Goal: Task Accomplishment & Management: Manage account settings

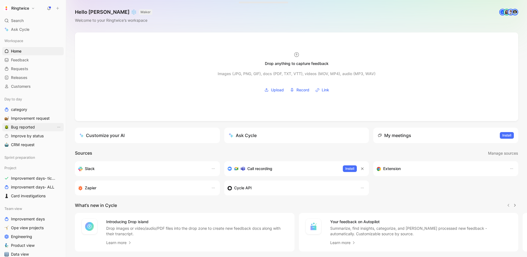
click at [34, 127] on span "Bug reported" at bounding box center [23, 126] width 24 height 5
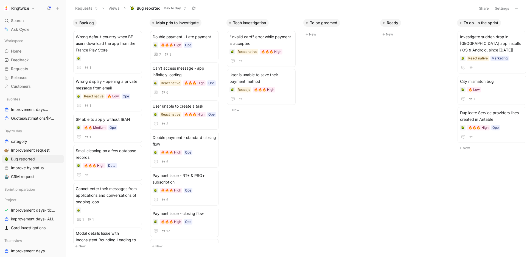
click at [15, 11] on button "Ringtwice" at bounding box center [19, 8] width 34 height 8
click at [20, 60] on div "Workspace settings G then S" at bounding box center [38, 56] width 68 height 9
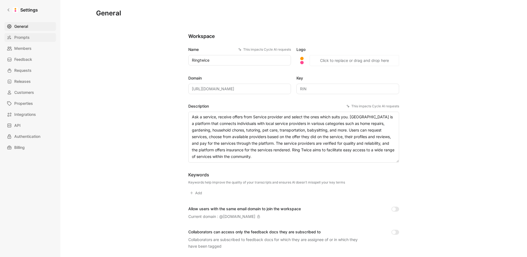
click at [27, 38] on span "Prompts" at bounding box center [21, 37] width 15 height 7
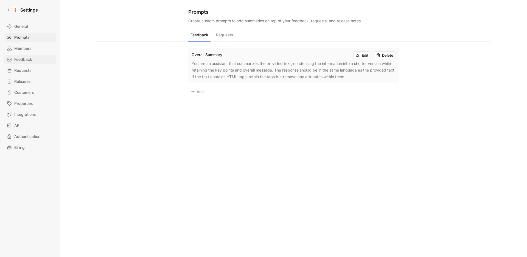
click at [24, 62] on span "Feedback" at bounding box center [23, 59] width 18 height 7
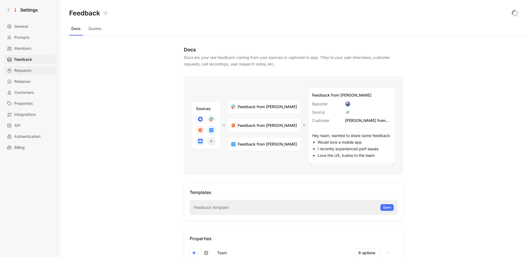
click at [24, 68] on span "Requests" at bounding box center [22, 70] width 17 height 7
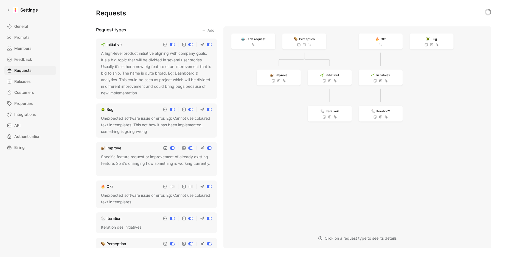
click at [109, 108] on div "Bug" at bounding box center [110, 109] width 7 height 7
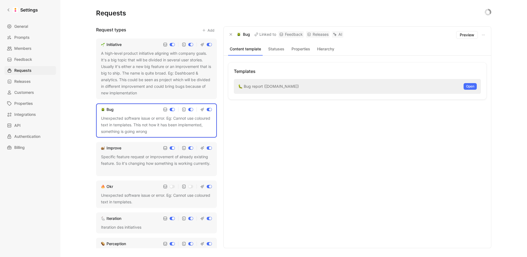
click at [276, 50] on button "Statuses" at bounding box center [276, 48] width 23 height 7
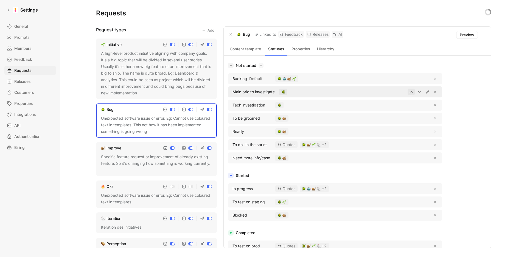
click at [412, 93] on icon "button" at bounding box center [411, 92] width 4 height 4
click at [420, 79] on icon "button" at bounding box center [419, 79] width 3 height 2
click at [413, 158] on icon "button" at bounding box center [411, 157] width 4 height 4
click at [412, 158] on icon "button" at bounding box center [411, 157] width 4 height 4
click at [410, 158] on icon "button" at bounding box center [411, 157] width 4 height 4
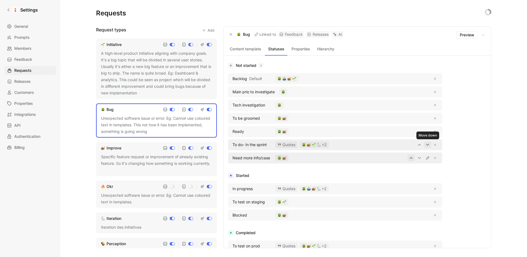
click at [426, 144] on icon "button" at bounding box center [428, 144] width 4 height 4
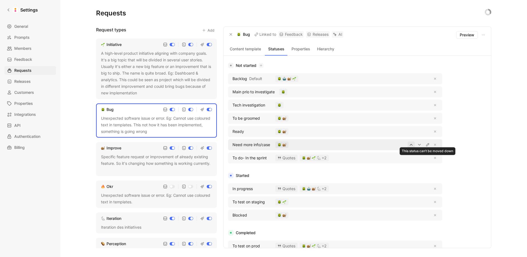
click at [464, 127] on div "Not started Backlog Default Main prio to investigate Tech investigation To be g…" at bounding box center [357, 186] width 259 height 248
click at [421, 131] on icon "button" at bounding box center [420, 131] width 4 height 4
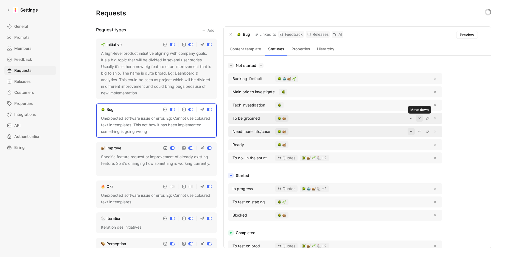
click at [420, 118] on icon "button" at bounding box center [419, 118] width 3 height 2
click at [419, 106] on icon "button" at bounding box center [420, 105] width 4 height 4
click at [419, 104] on icon "button" at bounding box center [420, 105] width 4 height 4
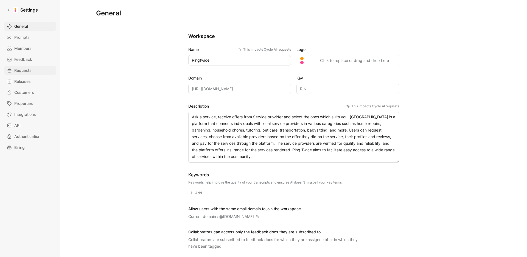
click at [27, 69] on span "Requests" at bounding box center [22, 70] width 17 height 7
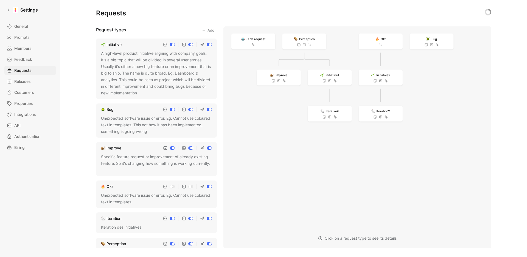
click at [114, 110] on div "Bug" at bounding box center [110, 109] width 7 height 7
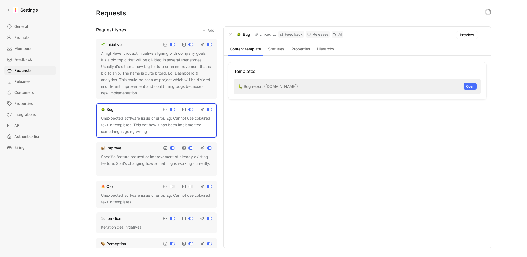
click at [277, 52] on button "Statuses" at bounding box center [276, 48] width 23 height 7
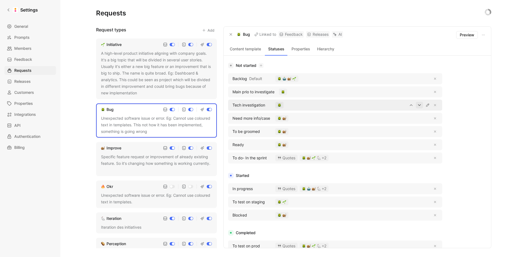
click at [420, 105] on icon "button" at bounding box center [420, 105] width 4 height 4
click at [419, 92] on icon "button" at bounding box center [420, 92] width 4 height 4
click at [419, 93] on icon "button" at bounding box center [420, 92] width 4 height 4
click at [413, 106] on icon "button" at bounding box center [411, 105] width 4 height 4
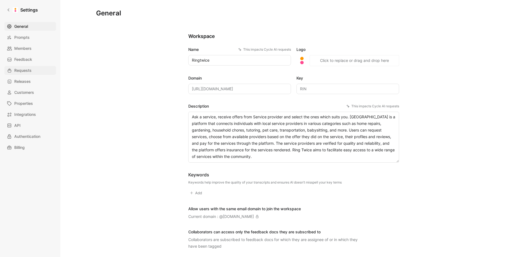
click at [30, 67] on span "Requests" at bounding box center [22, 70] width 17 height 7
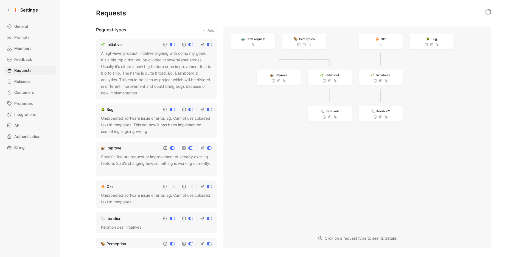
click at [111, 111] on div "Bug" at bounding box center [110, 109] width 7 height 7
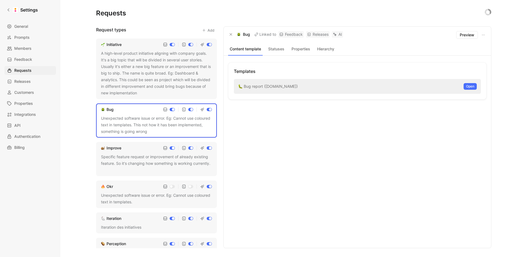
click at [283, 51] on button "Statuses" at bounding box center [276, 48] width 23 height 7
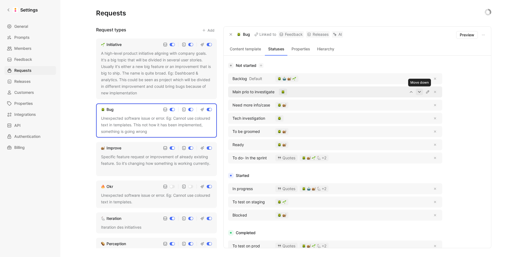
click at [421, 93] on icon "button" at bounding box center [420, 92] width 4 height 4
click at [479, 108] on div "Not started Backlog Default Need more info/case Main prio to investigate Tech i…" at bounding box center [357, 186] width 259 height 248
click at [116, 149] on div "Improve" at bounding box center [114, 147] width 15 height 7
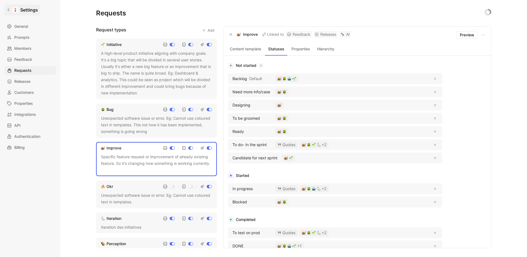
click at [12, 9] on link "Settings" at bounding box center [22, 9] width 36 height 11
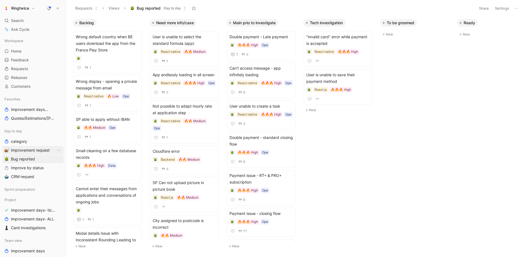
click at [29, 149] on span "Improvement request" at bounding box center [30, 149] width 39 height 5
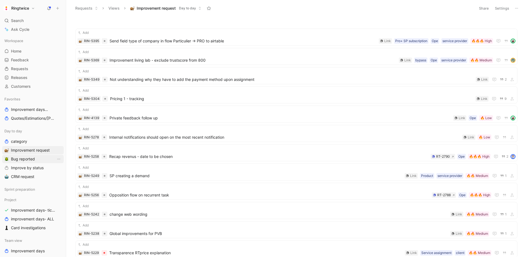
click at [27, 160] on span "Bug reported" at bounding box center [23, 158] width 24 height 5
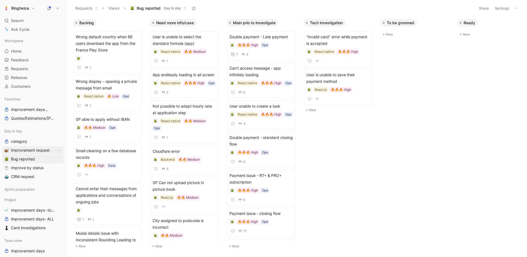
click at [28, 151] on span "Improvement request" at bounding box center [30, 149] width 39 height 5
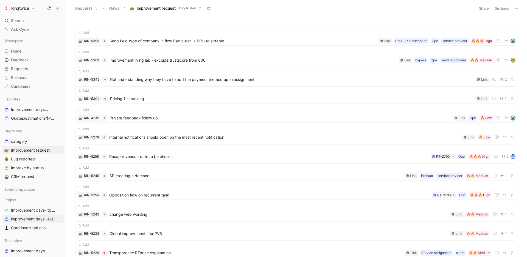
click at [29, 221] on span "improvement days- ALL" at bounding box center [32, 218] width 43 height 5
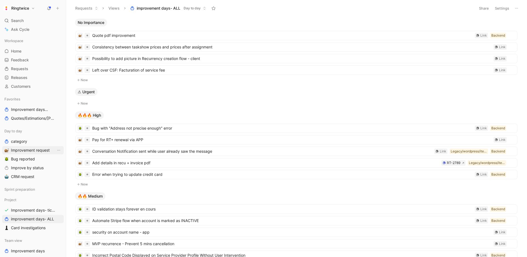
click at [23, 148] on span "Improvement request" at bounding box center [30, 149] width 39 height 5
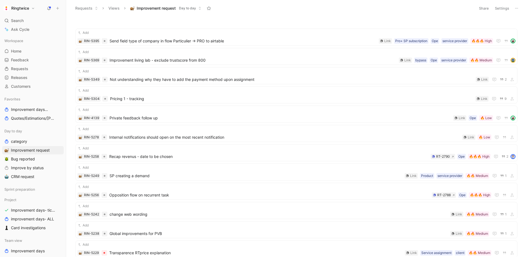
click at [186, 9] on span "Day to day" at bounding box center [187, 7] width 17 height 5
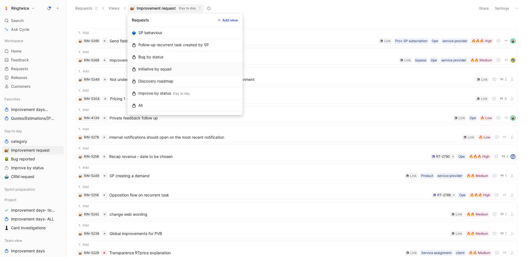
scroll to position [12, 0]
click at [185, 92] on div "Day to day" at bounding box center [181, 93] width 17 height 5
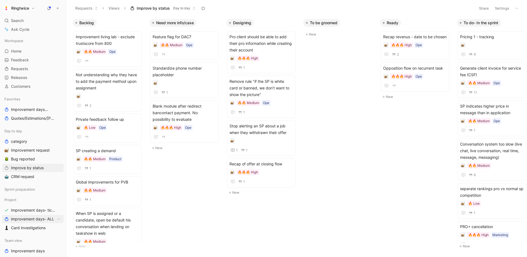
click at [31, 220] on span "improvement days- ALL" at bounding box center [32, 218] width 43 height 5
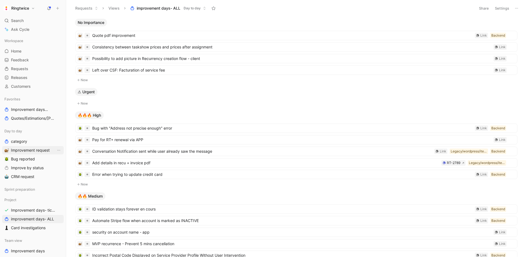
click at [31, 150] on span "Improvement request" at bounding box center [30, 149] width 39 height 5
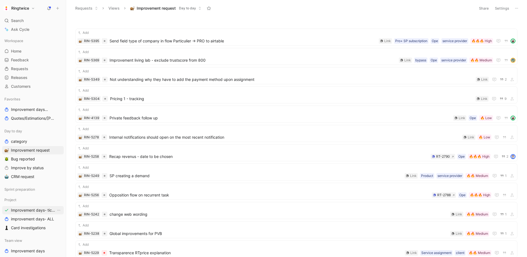
click at [40, 213] on link "Improvement days- tickets ready" at bounding box center [33, 210] width 62 height 8
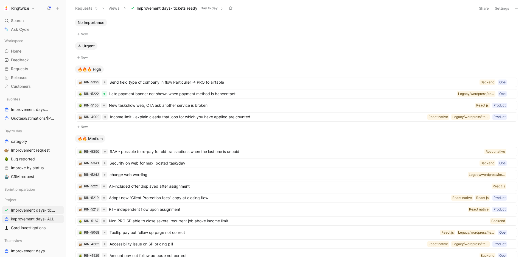
click at [33, 216] on span "improvement days- ALL" at bounding box center [32, 218] width 43 height 5
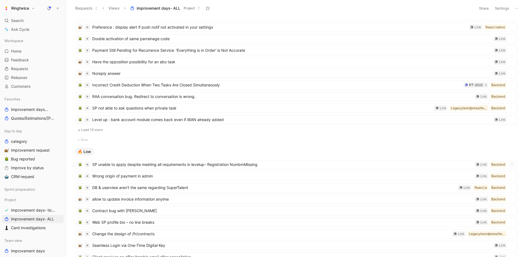
scroll to position [383, 0]
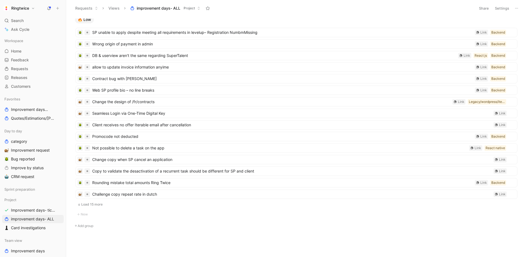
click at [91, 203] on button "Load 15 more" at bounding box center [297, 204] width 442 height 7
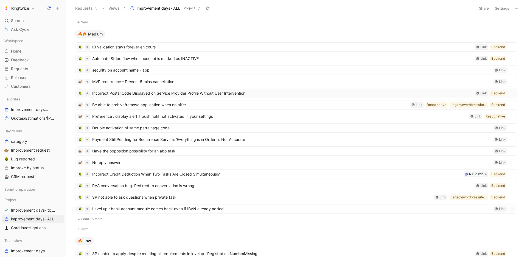
scroll to position [202, 0]
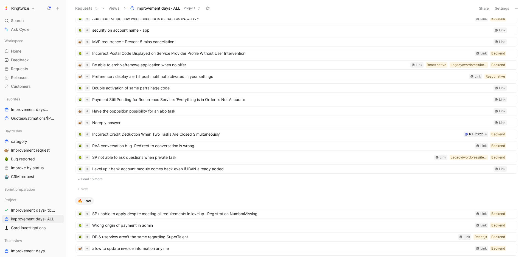
click at [91, 177] on button "Load 15 more" at bounding box center [297, 179] width 442 height 7
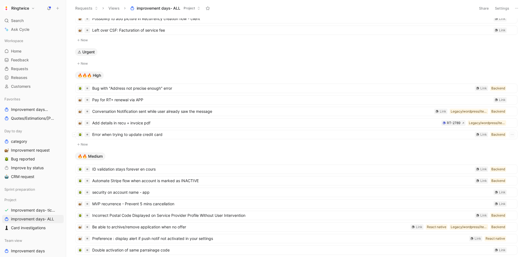
scroll to position [0, 0]
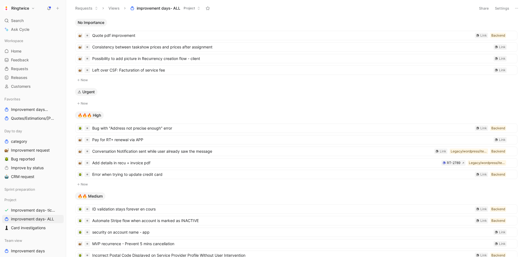
click at [71, 99] on div "No Importance Quote pdf improvement Backend Link Consistency between taskshow p…" at bounding box center [296, 137] width 454 height 238
click at [35, 151] on span "Improvement request" at bounding box center [30, 149] width 39 height 5
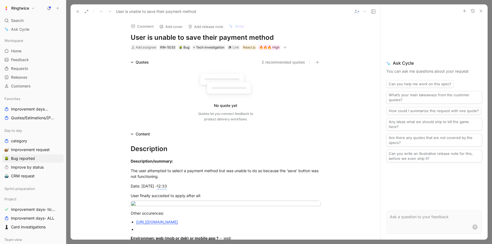
scroll to position [250, 0]
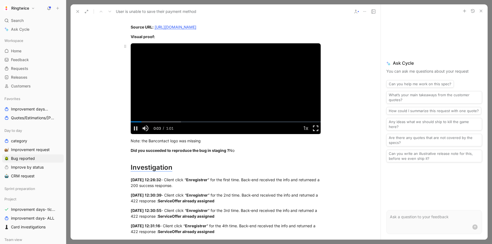
click at [313, 128] on span "Video Player" at bounding box center [316, 128] width 10 height 0
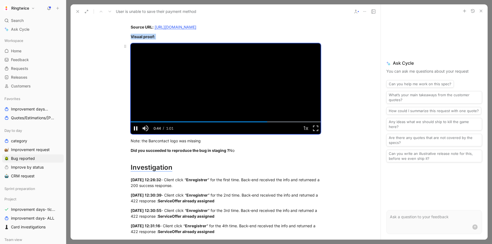
click at [135, 128] on span "Video Player" at bounding box center [136, 128] width 10 height 0
click at [198, 154] on div "Did you succeeded to reproduce the bug in staging ? No" at bounding box center [226, 151] width 190 height 6
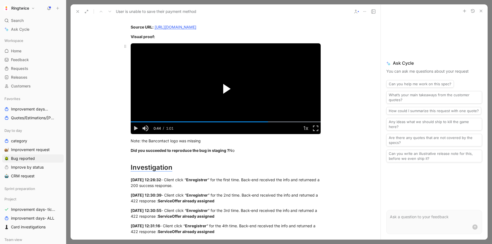
click at [226, 94] on span "Video Player" at bounding box center [226, 89] width 7 height 10
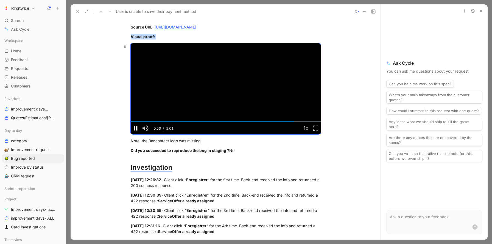
click at [136, 128] on span "Video Player" at bounding box center [136, 128] width 10 height 0
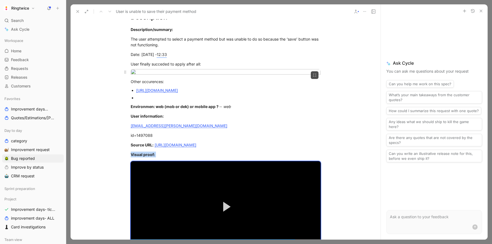
scroll to position [0, 0]
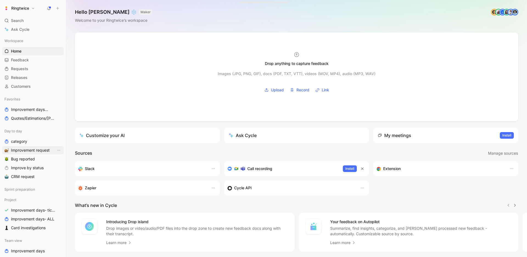
click at [17, 150] on span "Improvement request" at bounding box center [30, 149] width 39 height 5
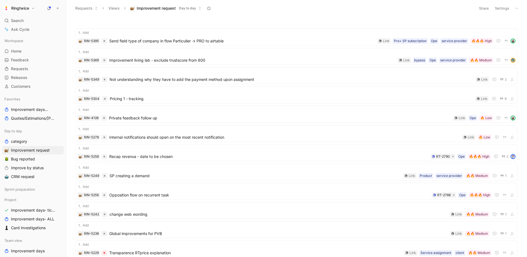
click at [501, 10] on button "Settings" at bounding box center [502, 8] width 19 height 8
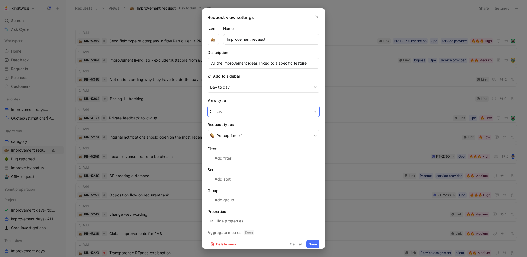
click at [266, 112] on button "List" at bounding box center [264, 111] width 112 height 11
click at [257, 126] on div "Kanban" at bounding box center [267, 124] width 101 height 7
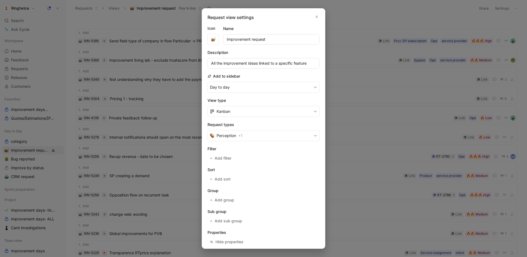
scroll to position [26, 0]
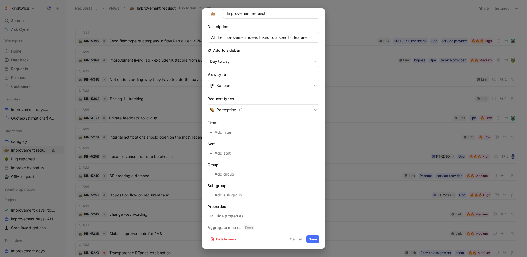
click at [315, 240] on button "Save" at bounding box center [313, 239] width 13 height 8
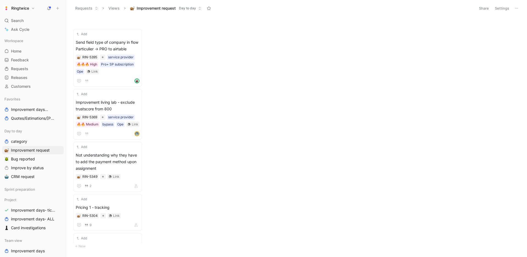
click at [502, 9] on button "Settings" at bounding box center [502, 8] width 19 height 8
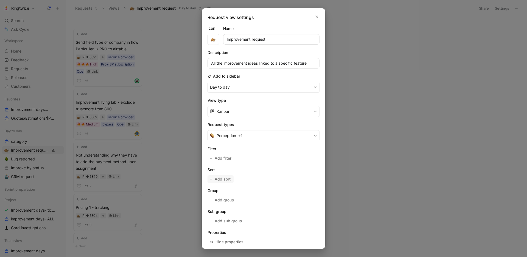
click at [223, 178] on span "Add sort" at bounding box center [223, 179] width 16 height 7
click at [253, 181] on span "Oldest" at bounding box center [254, 180] width 12 height 7
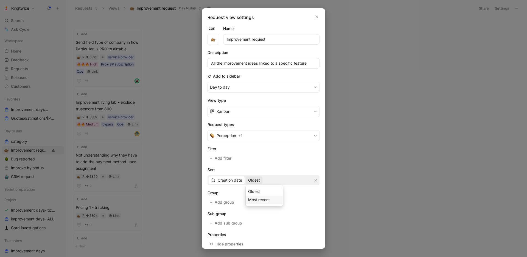
click at [257, 200] on span "Most recent" at bounding box center [259, 199] width 22 height 5
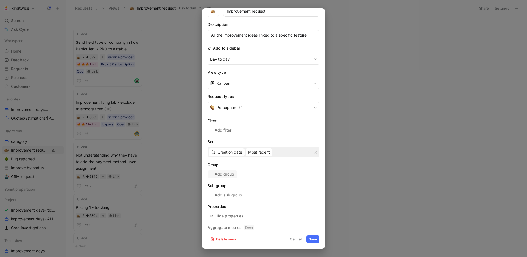
click at [225, 171] on span "Add group" at bounding box center [225, 174] width 20 height 7
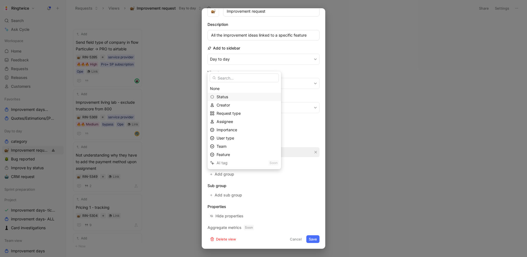
click at [228, 99] on div "Status" at bounding box center [248, 96] width 62 height 7
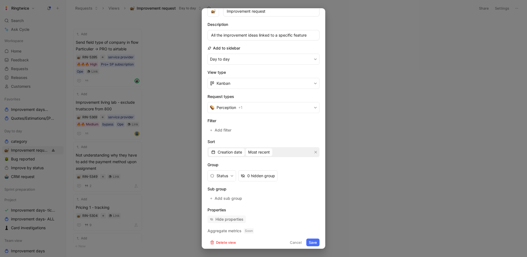
scroll to position [31, 0]
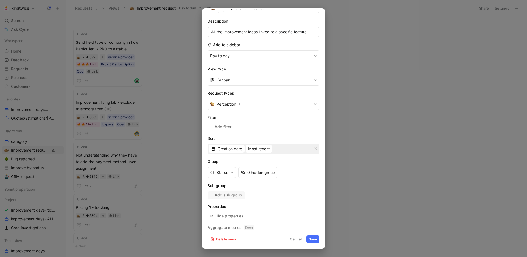
click at [235, 192] on span "Add sub group" at bounding box center [229, 194] width 28 height 7
click at [308, 238] on button "Save" at bounding box center [313, 239] width 13 height 8
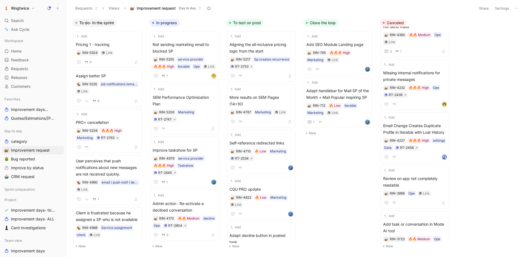
scroll to position [0, 0]
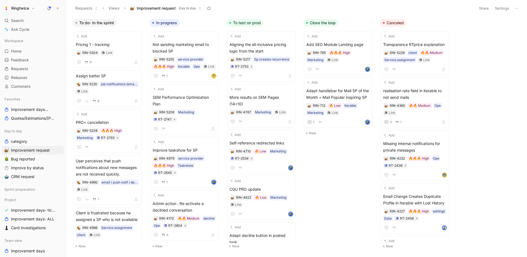
click at [501, 9] on button "Settings" at bounding box center [502, 8] width 19 height 8
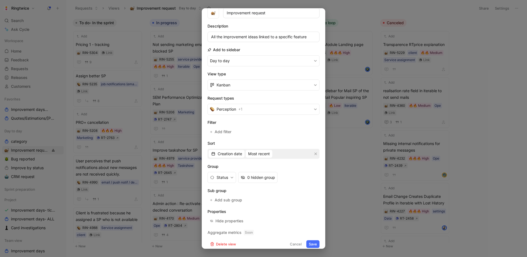
scroll to position [31, 0]
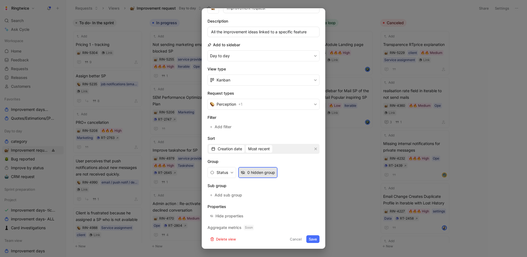
click at [251, 170] on div "0 hidden group" at bounding box center [261, 172] width 28 height 7
click at [350, 183] on div at bounding box center [263, 128] width 527 height 257
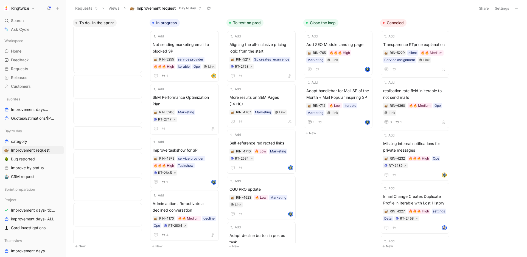
scroll to position [0, 0]
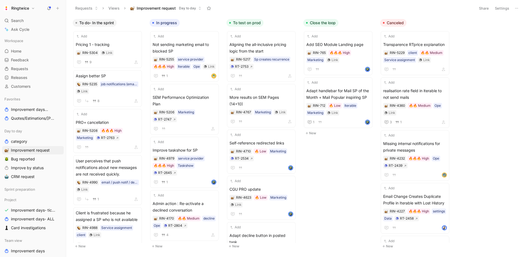
click at [97, 4] on button "Requests" at bounding box center [87, 8] width 28 height 8
click at [140, 8] on span "Improvement request" at bounding box center [156, 7] width 39 height 5
click at [499, 9] on button "Settings" at bounding box center [502, 8] width 19 height 8
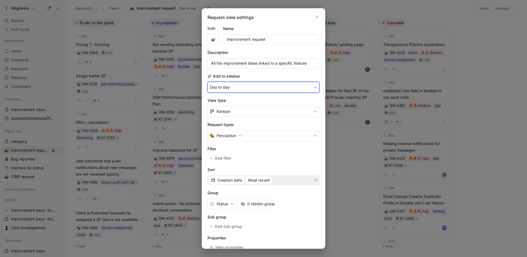
click at [247, 85] on button "Day to day" at bounding box center [264, 87] width 112 height 11
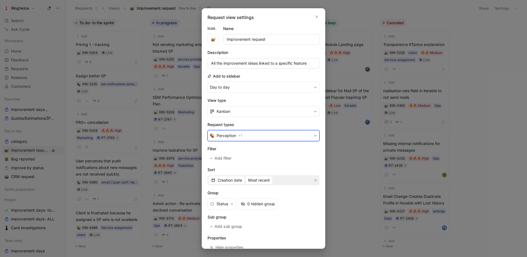
click at [246, 135] on button "Perception + 1" at bounding box center [264, 135] width 112 height 11
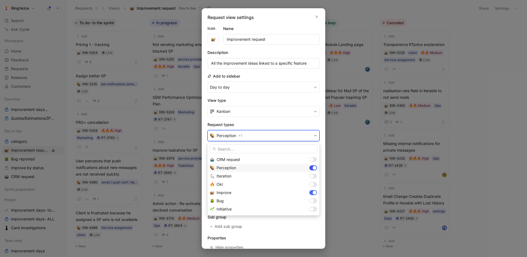
click at [313, 168] on div at bounding box center [315, 168] width 4 height 4
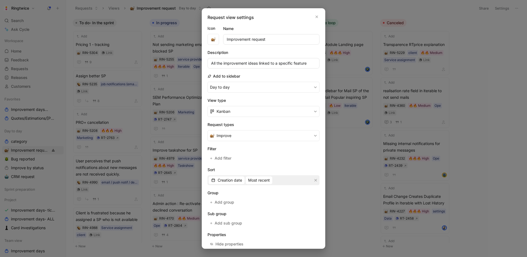
scroll to position [28, 0]
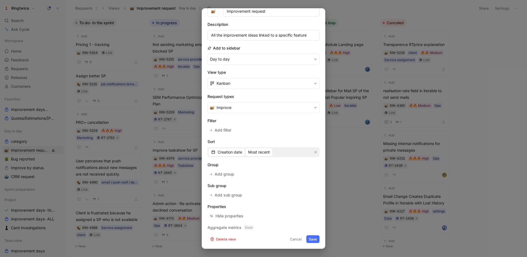
click at [316, 240] on button "Save" at bounding box center [313, 239] width 13 height 8
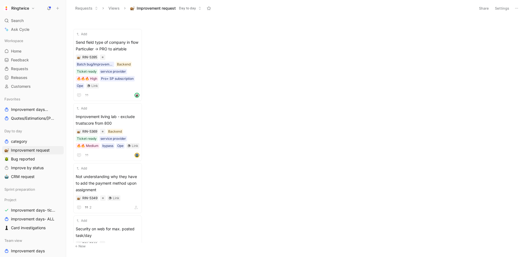
click at [504, 7] on button "Settings" at bounding box center [502, 8] width 19 height 8
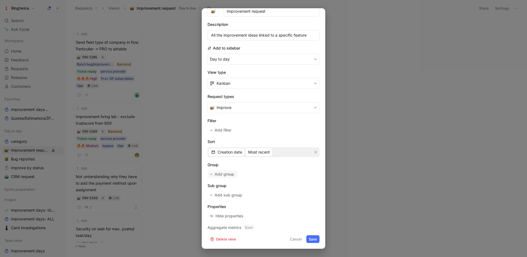
click at [222, 176] on span "Add group" at bounding box center [225, 174] width 20 height 7
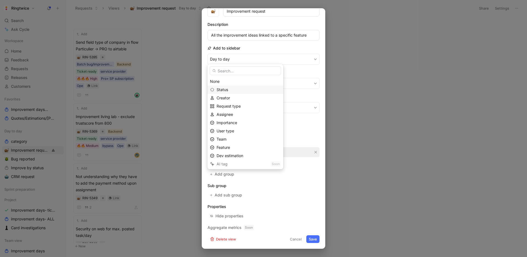
click at [222, 88] on span "Status" at bounding box center [223, 89] width 12 height 5
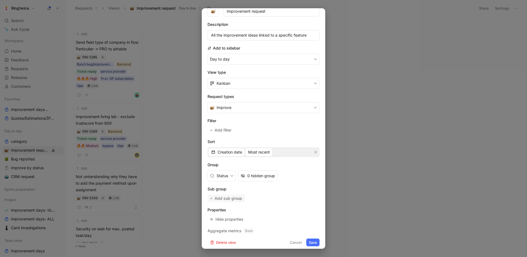
scroll to position [31, 0]
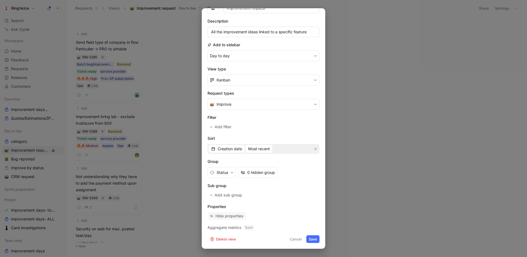
click at [233, 213] on div "Hide properties" at bounding box center [230, 215] width 28 height 7
click at [315, 236] on button "Save" at bounding box center [313, 239] width 13 height 8
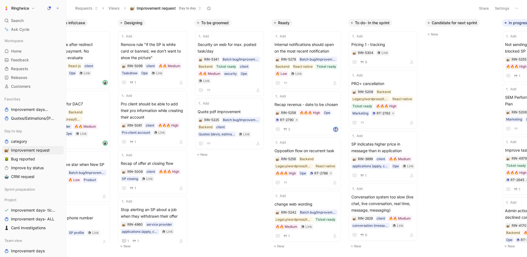
scroll to position [0, 0]
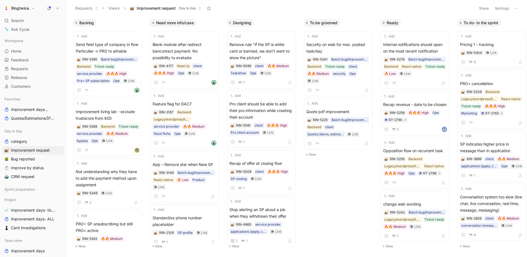
click at [501, 7] on button "Settings" at bounding box center [502, 8] width 19 height 8
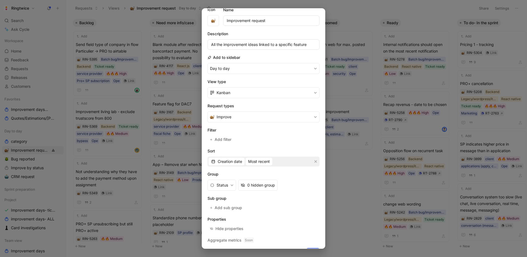
scroll to position [31, 0]
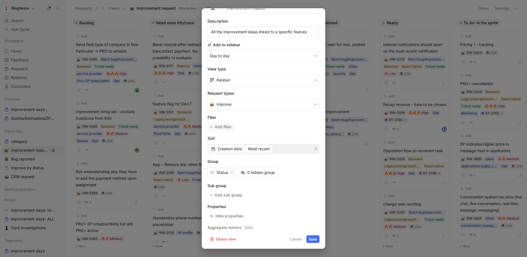
click at [223, 129] on span "Add filter" at bounding box center [223, 126] width 17 height 7
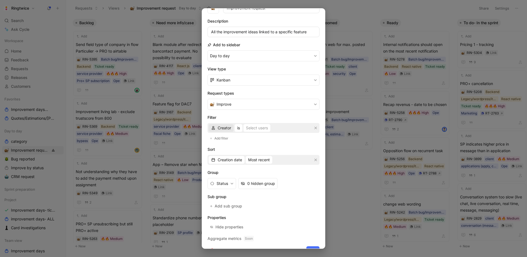
click at [228, 129] on span "Creator" at bounding box center [224, 127] width 13 height 7
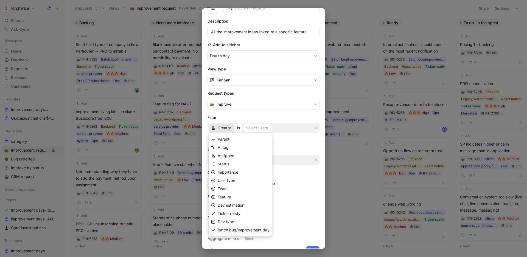
click at [241, 230] on span "Batch bug/Improvement day" at bounding box center [244, 229] width 52 height 5
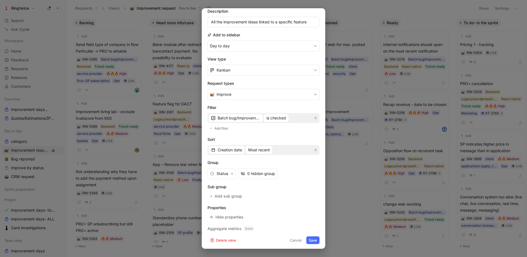
scroll to position [42, 0]
click at [235, 215] on div "Hide properties" at bounding box center [230, 215] width 28 height 7
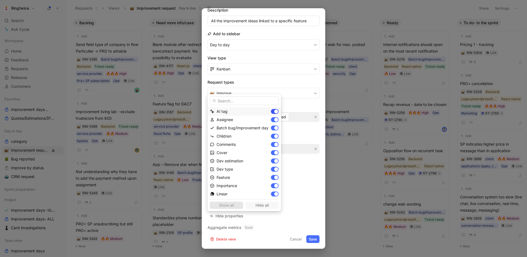
click at [277, 110] on div at bounding box center [276, 111] width 4 height 4
click at [275, 127] on div at bounding box center [276, 128] width 4 height 4
click at [275, 119] on div at bounding box center [276, 120] width 4 height 4
click at [274, 135] on div at bounding box center [276, 136] width 4 height 4
click at [275, 142] on div at bounding box center [275, 144] width 8 height 5
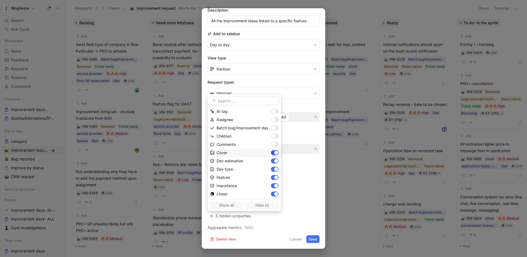
click at [274, 150] on div at bounding box center [275, 152] width 8 height 5
click at [276, 160] on div at bounding box center [276, 161] width 4 height 4
click at [275, 163] on div at bounding box center [276, 163] width 4 height 4
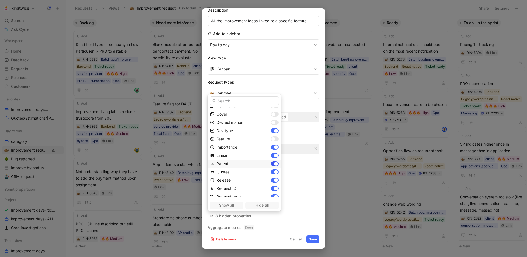
click at [272, 164] on div at bounding box center [275, 163] width 8 height 5
click at [275, 170] on div at bounding box center [276, 172] width 4 height 4
click at [275, 180] on div at bounding box center [276, 180] width 4 height 4
click at [274, 184] on div at bounding box center [276, 184] width 4 height 4
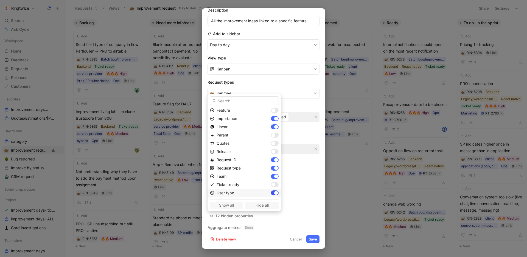
click at [273, 193] on div at bounding box center [275, 192] width 8 height 5
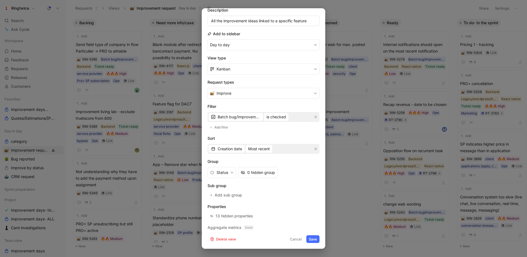
click at [316, 240] on button "Save" at bounding box center [313, 239] width 13 height 8
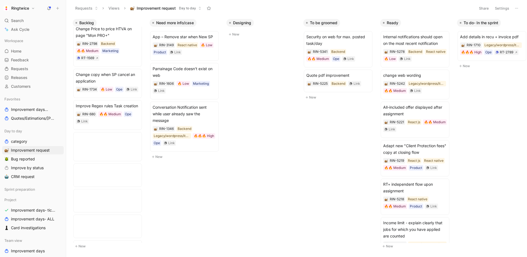
scroll to position [0, 0]
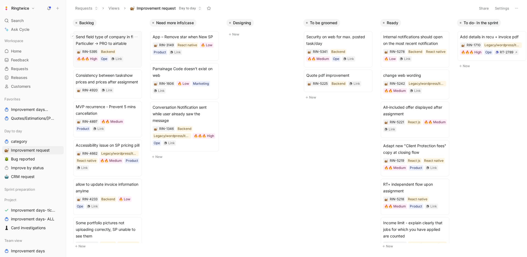
click at [74, 35] on icon at bounding box center [73, 36] width 2 height 2
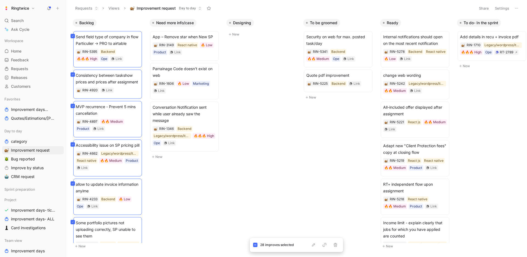
click at [283, 208] on body "Ringtwice Search ⌘ K Ask Cycle Workspace Home G then H Feedback G then F Reques…" at bounding box center [263, 128] width 527 height 257
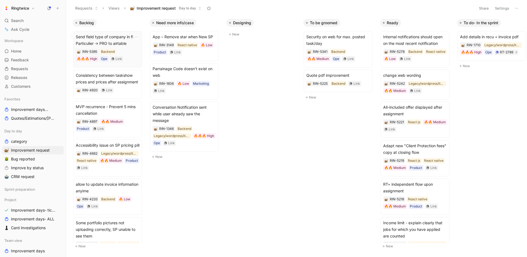
click at [128, 55] on div "RIN-5395 Backend 🔥🔥🔥 High Ope Link" at bounding box center [108, 55] width 64 height 13
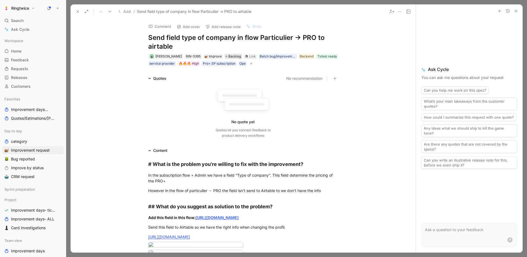
click at [233, 54] on span "Backlog" at bounding box center [235, 56] width 13 height 5
click at [79, 9] on icon at bounding box center [78, 11] width 4 height 4
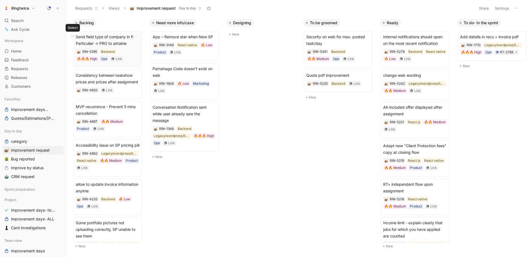
click at [74, 36] on icon at bounding box center [73, 36] width 2 height 2
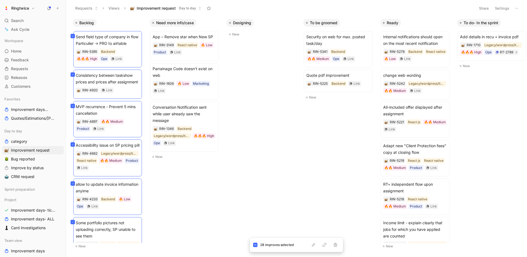
click at [238, 194] on div "Backlog Send field type of company in flow Particulier -> PRO to airtable RIN-5…" at bounding box center [296, 136] width 461 height 240
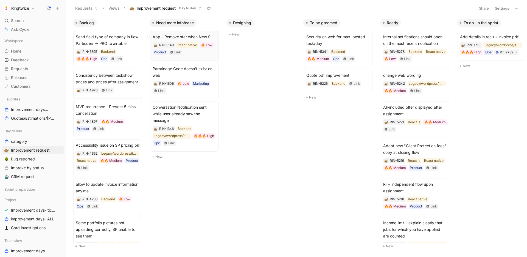
click at [187, 37] on span "App – Remove star when New SP" at bounding box center [185, 37] width 64 height 7
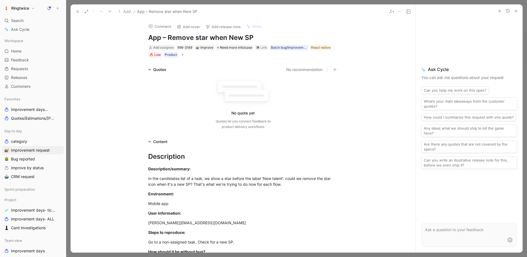
click at [517, 9] on icon "button" at bounding box center [516, 11] width 4 height 4
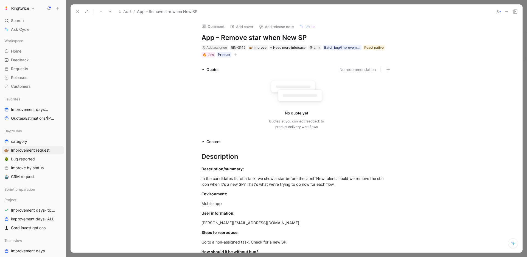
click at [517, 9] on icon at bounding box center [515, 11] width 4 height 4
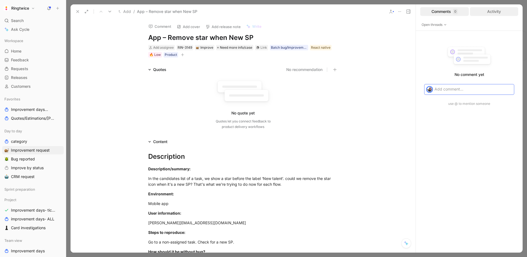
click at [500, 11] on div "Activity" at bounding box center [494, 11] width 49 height 9
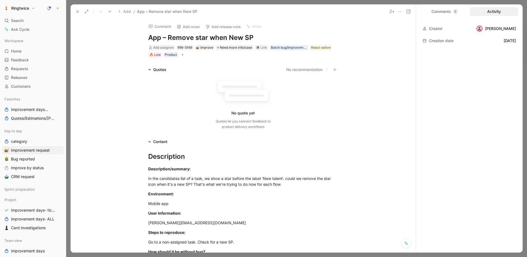
click at [76, 10] on icon at bounding box center [78, 11] width 4 height 4
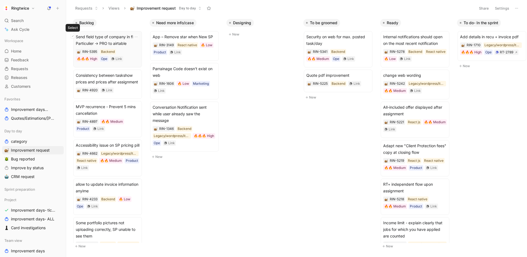
click at [73, 37] on button at bounding box center [73, 36] width 4 height 4
click at [284, 132] on body "Ringtwice Search ⌘ K Ask Cycle Workspace Home G then H Feedback G then F Reques…" at bounding box center [263, 128] width 527 height 257
click at [119, 43] on span "Send field type of company in flow Particulier -> PRO to airtable" at bounding box center [108, 40] width 64 height 13
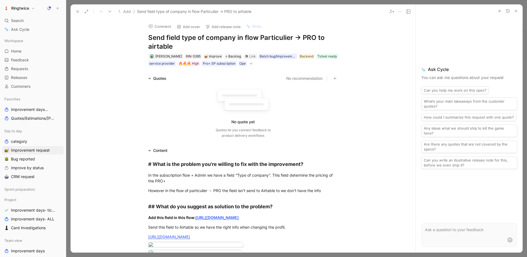
click at [519, 12] on button "button" at bounding box center [516, 11] width 7 height 7
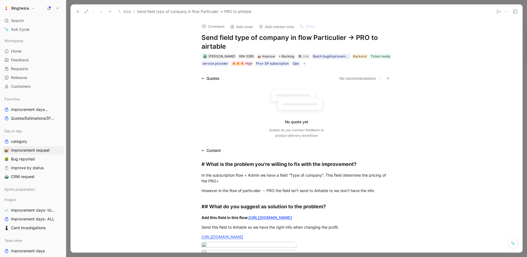
click at [519, 14] on button at bounding box center [516, 12] width 8 height 8
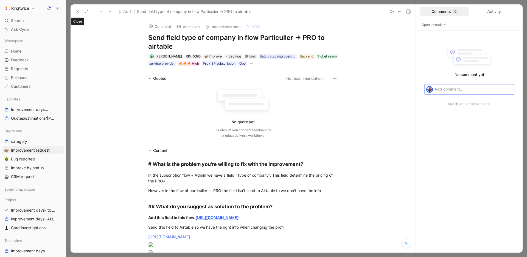
click at [79, 11] on icon at bounding box center [78, 11] width 4 height 4
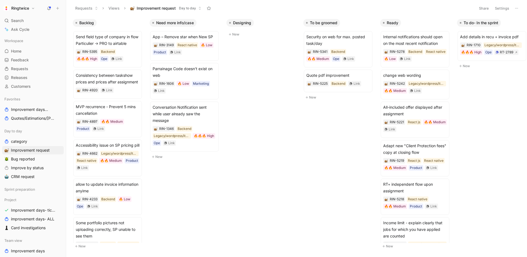
click at [507, 7] on button "Settings" at bounding box center [502, 8] width 19 height 8
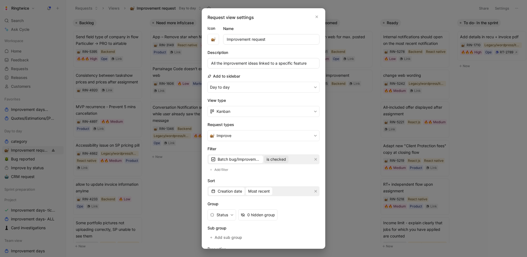
click at [276, 160] on span "is checked" at bounding box center [277, 159] width 20 height 7
click at [277, 182] on div "is not checked" at bounding box center [283, 178] width 32 height 7
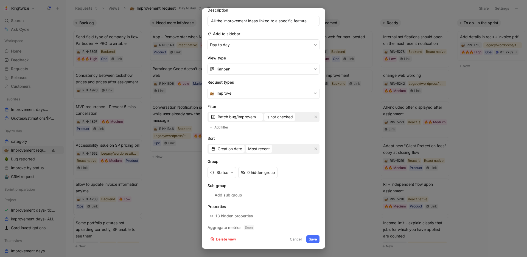
click at [317, 236] on button "Save" at bounding box center [313, 239] width 13 height 8
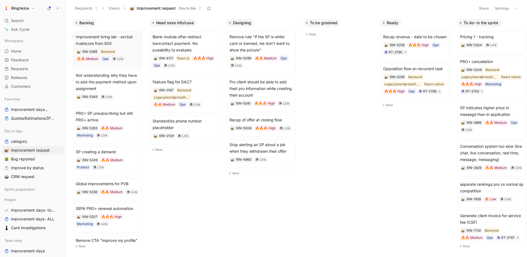
click at [73, 37] on icon at bounding box center [73, 36] width 2 height 2
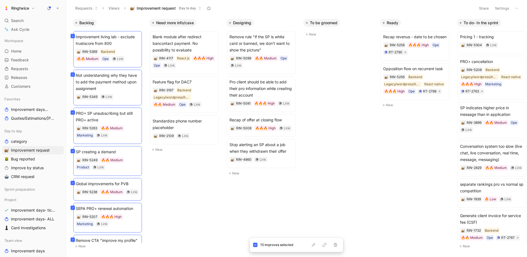
click at [197, 205] on div "Backlog Improvement living lab - exclude trustscore from 800 RIN-5369 Backend 🔥…" at bounding box center [296, 136] width 461 height 240
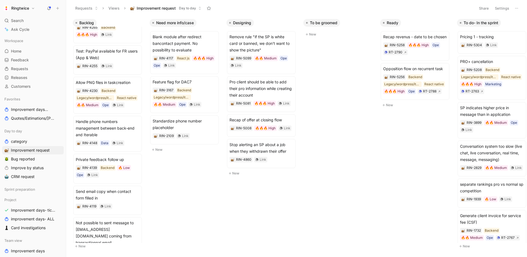
scroll to position [0, 0]
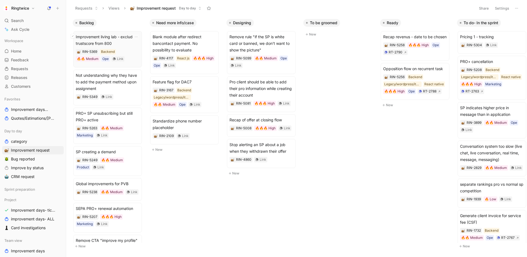
click at [72, 37] on icon at bounding box center [73, 36] width 2 height 2
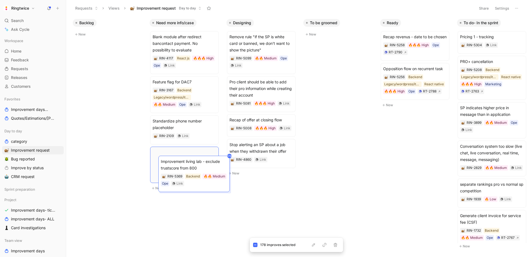
drag, startPoint x: 104, startPoint y: 38, endPoint x: 189, endPoint y: 162, distance: 150.8
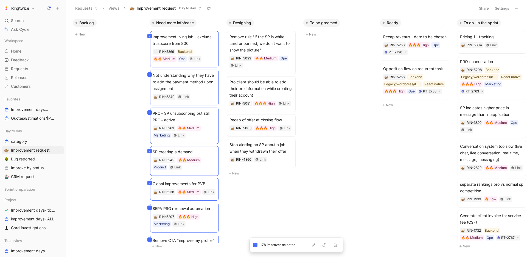
click at [349, 138] on body "Ringtwice Search ⌘ K Ask Cycle Workspace Home G then H Feedback G then F Reques…" at bounding box center [263, 128] width 527 height 257
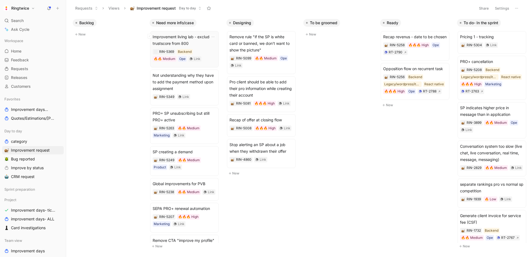
click at [181, 35] on span "Improvement living lab - exclude trustscore from 800" at bounding box center [185, 40] width 64 height 13
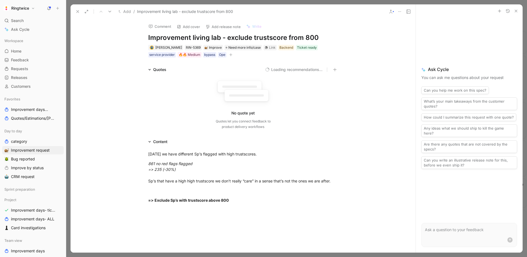
click at [521, 13] on div at bounding box center [469, 10] width 107 height 13
click at [519, 12] on button "button" at bounding box center [516, 11] width 7 height 7
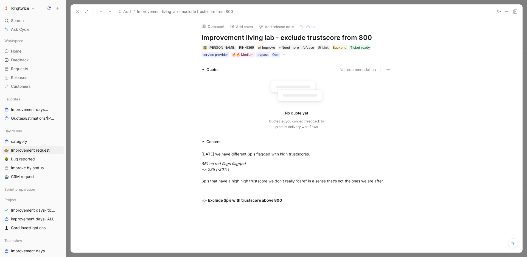
click at [516, 12] on use at bounding box center [516, 12] width 4 height 4
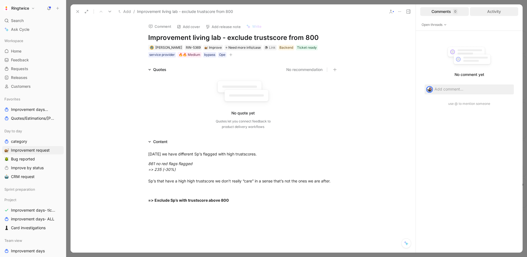
click at [504, 10] on div "Activity" at bounding box center [494, 11] width 49 height 9
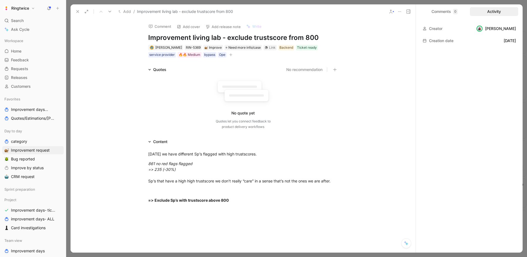
click at [79, 11] on icon at bounding box center [78, 11] width 4 height 4
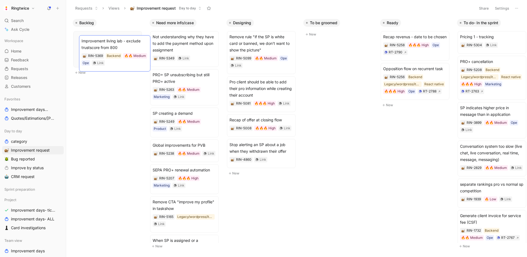
drag, startPoint x: 185, startPoint y: 39, endPoint x: 114, endPoint y: 43, distance: 71.3
click at [176, 37] on span "Not understanding why they have to add the payment method upon assignment" at bounding box center [185, 44] width 64 height 20
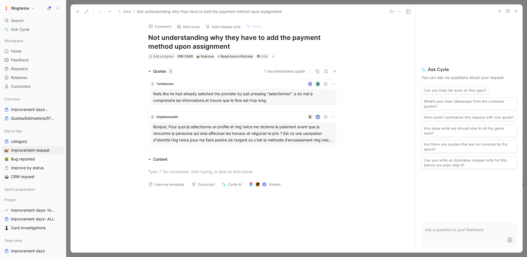
click at [517, 11] on use "button" at bounding box center [516, 11] width 2 height 2
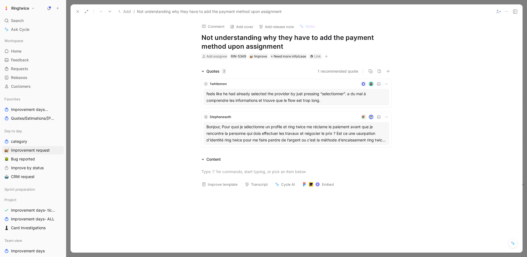
click at [517, 11] on icon at bounding box center [515, 11] width 4 height 4
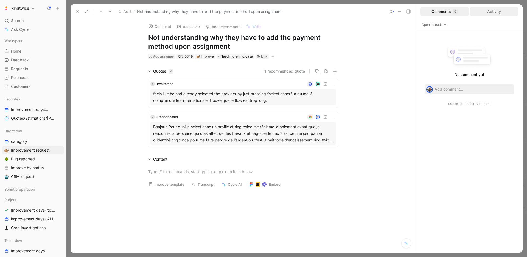
click at [510, 14] on div "Activity" at bounding box center [494, 11] width 49 height 9
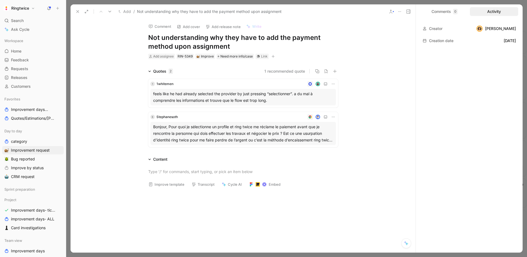
click at [77, 13] on use at bounding box center [78, 11] width 2 height 2
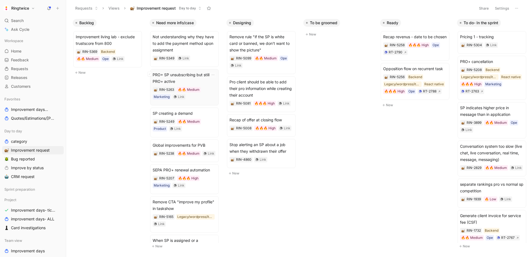
click at [205, 81] on span "PRO+ SP unsubscribing but still PRO+ active" at bounding box center [185, 77] width 64 height 13
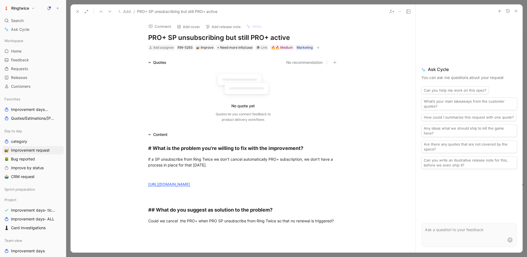
click at [515, 12] on icon "button" at bounding box center [516, 11] width 4 height 4
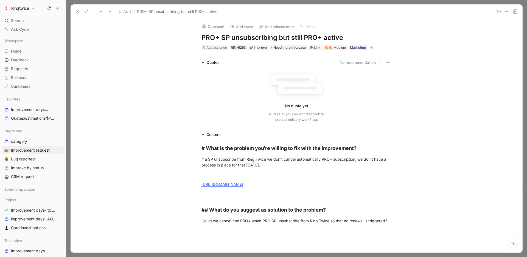
click at [517, 13] on icon at bounding box center [515, 11] width 4 height 4
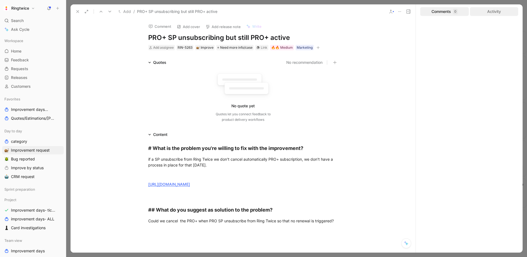
click at [506, 12] on div "Activity" at bounding box center [494, 11] width 49 height 9
click at [79, 13] on icon at bounding box center [78, 11] width 4 height 4
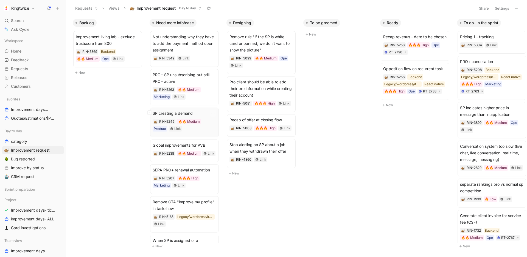
click at [176, 116] on span "SP creating a demand" at bounding box center [185, 113] width 64 height 7
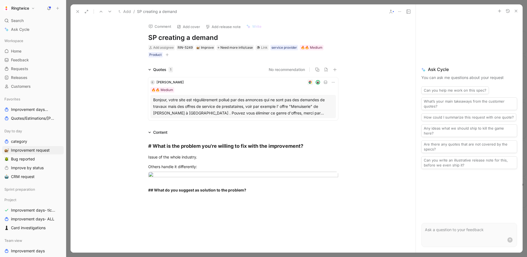
click at [517, 12] on icon "button" at bounding box center [516, 11] width 4 height 4
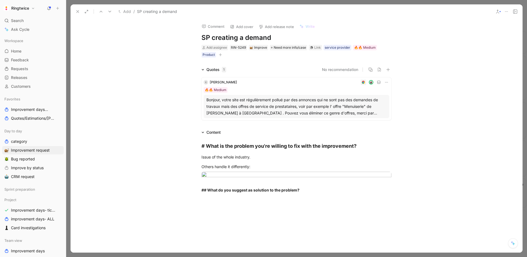
click at [518, 12] on button at bounding box center [516, 12] width 8 height 8
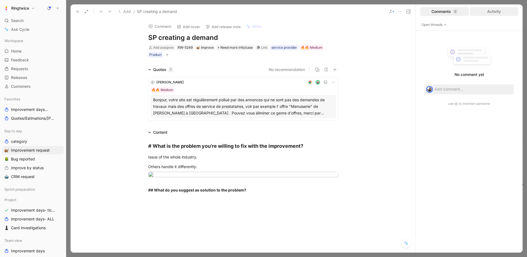
click at [498, 13] on div "Activity" at bounding box center [494, 11] width 49 height 9
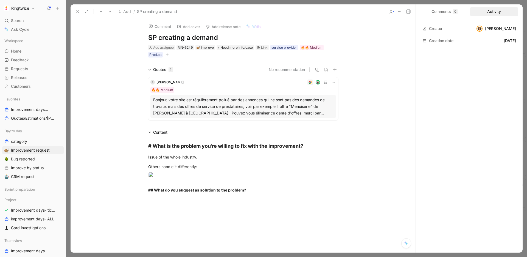
click at [77, 11] on use at bounding box center [78, 11] width 2 height 2
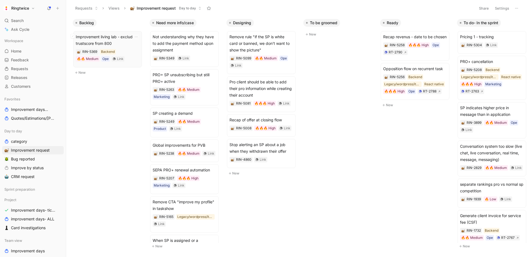
click at [94, 40] on span "Improvement living lab - exclude trustscore from 800" at bounding box center [108, 40] width 64 height 13
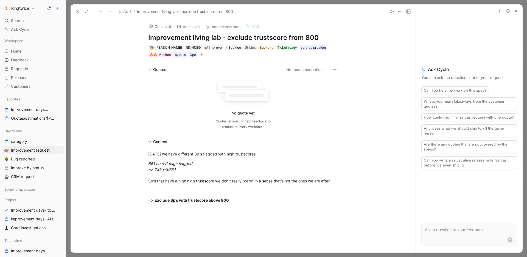
click at [78, 11] on icon at bounding box center [78, 11] width 4 height 4
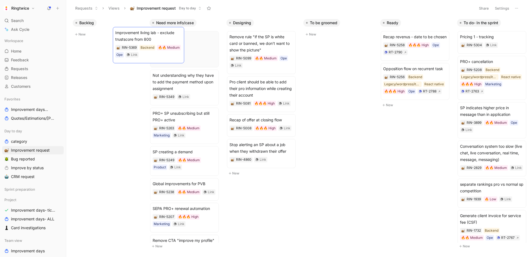
scroll to position [0, 16]
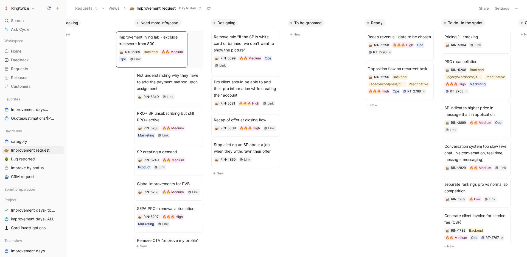
drag, startPoint x: 123, startPoint y: 37, endPoint x: 166, endPoint y: 38, distance: 43.4
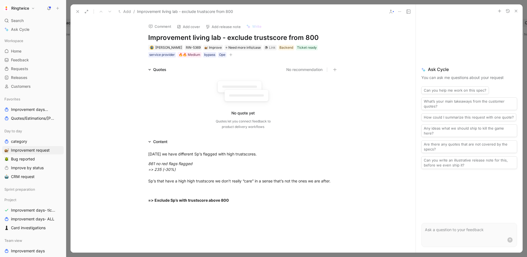
click at [77, 9] on icon at bounding box center [78, 11] width 4 height 4
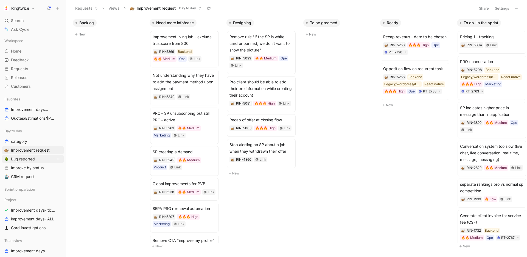
click at [29, 160] on span "Bug reported" at bounding box center [23, 158] width 24 height 5
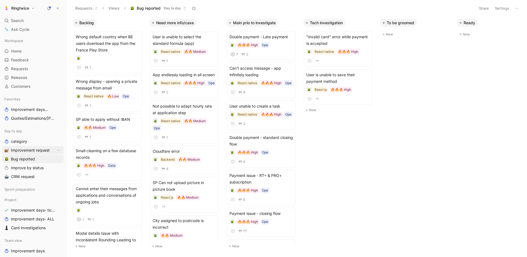
click at [32, 151] on span "Improvement request" at bounding box center [30, 149] width 39 height 5
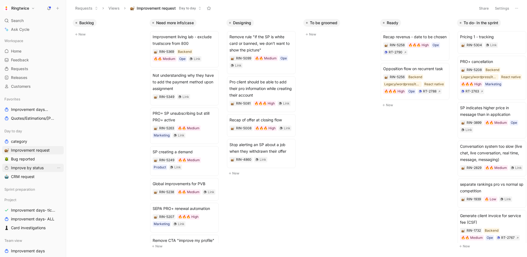
click at [28, 168] on span "Improve by status" at bounding box center [27, 167] width 33 height 5
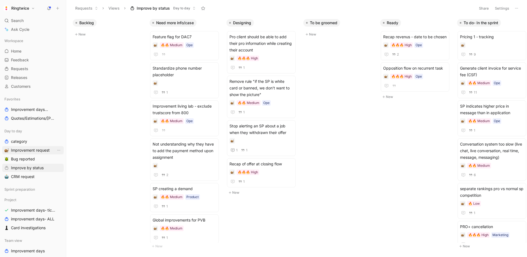
click at [35, 152] on span "Improvement request" at bounding box center [30, 149] width 39 height 5
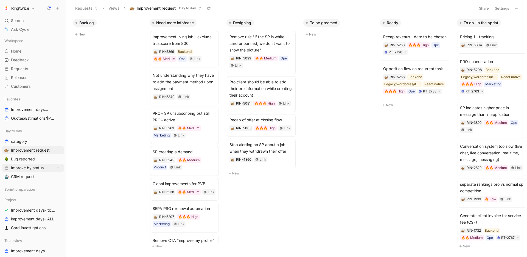
click at [40, 169] on span "Improve by status" at bounding box center [27, 167] width 33 height 5
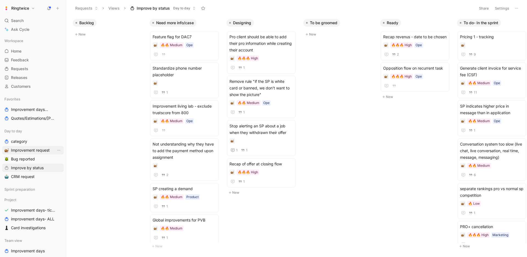
click at [30, 150] on span "Improvement request" at bounding box center [30, 149] width 39 height 5
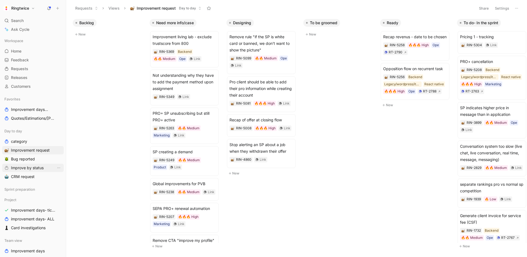
click at [29, 166] on span "Improve by status" at bounding box center [27, 167] width 33 height 5
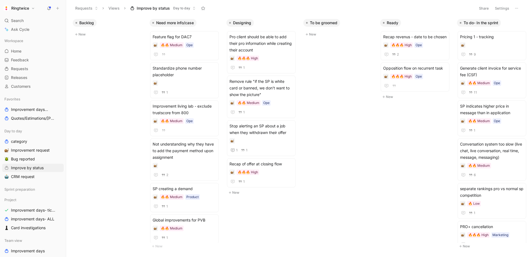
click at [503, 10] on button "Settings" at bounding box center [502, 8] width 19 height 8
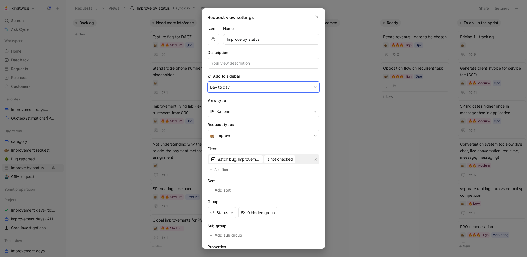
click at [271, 89] on button "Day to day" at bounding box center [264, 87] width 112 height 11
click at [231, 107] on div "None" at bounding box center [226, 107] width 33 height 7
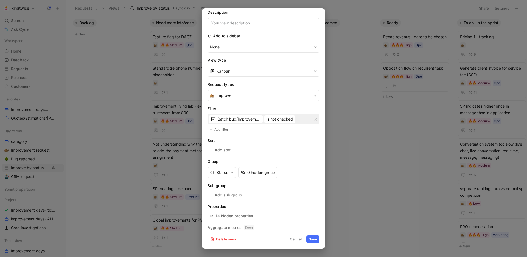
click at [318, 238] on button "Save" at bounding box center [313, 239] width 13 height 8
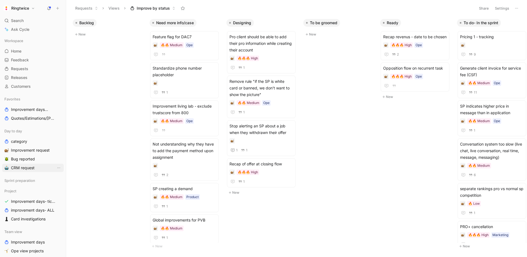
click at [31, 166] on span "CRM request" at bounding box center [23, 167] width 24 height 5
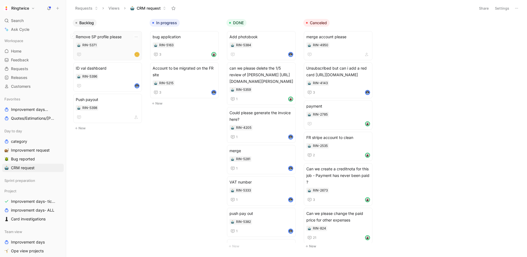
click at [116, 40] on span "Remove SP profile please" at bounding box center [108, 37] width 64 height 7
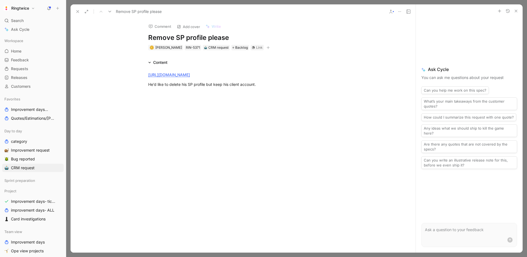
click at [517, 10] on icon "button" at bounding box center [516, 11] width 4 height 4
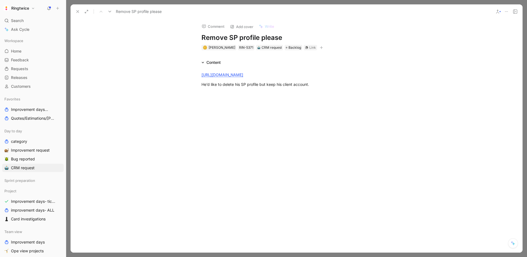
click at [517, 13] on icon at bounding box center [515, 11] width 4 height 4
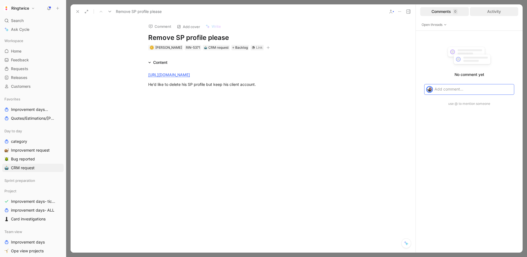
click at [509, 11] on div "Activity" at bounding box center [494, 11] width 49 height 9
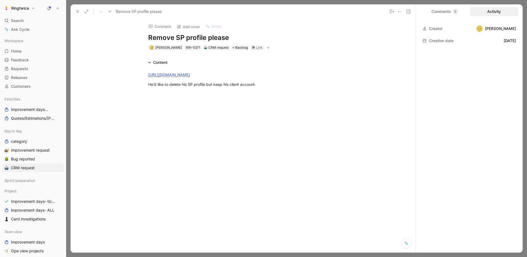
click at [79, 11] on icon at bounding box center [78, 11] width 4 height 4
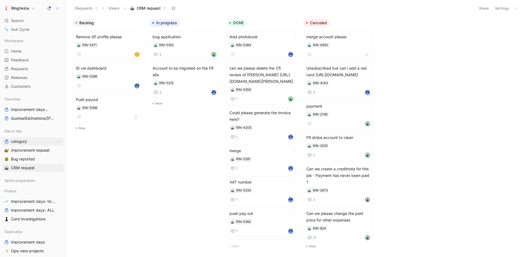
click at [28, 142] on link "category" at bounding box center [33, 141] width 62 height 8
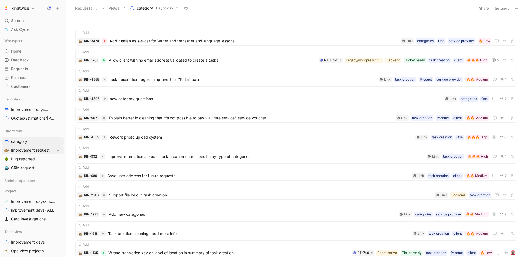
click at [21, 149] on span "Improvement request" at bounding box center [30, 149] width 39 height 5
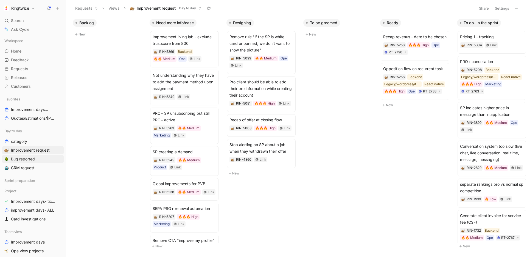
click at [21, 157] on span "Bug reported" at bounding box center [23, 158] width 24 height 5
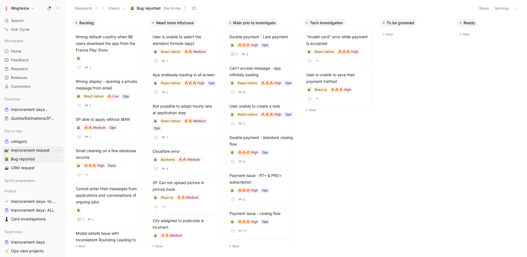
click at [23, 151] on span "Improvement request" at bounding box center [30, 149] width 39 height 5
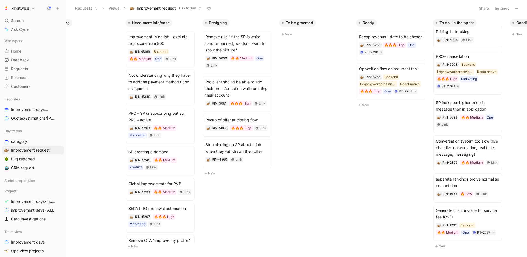
scroll to position [0, 23]
click at [459, 179] on span "separate rankings pro vs normal sp competition" at bounding box center [469, 182] width 64 height 13
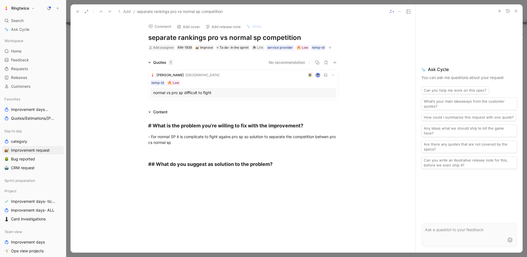
click at [514, 11] on icon "button" at bounding box center [516, 11] width 4 height 4
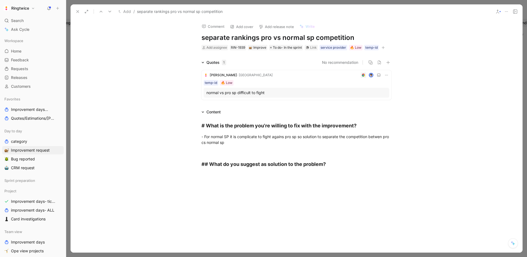
click at [518, 15] on button at bounding box center [516, 12] width 8 height 8
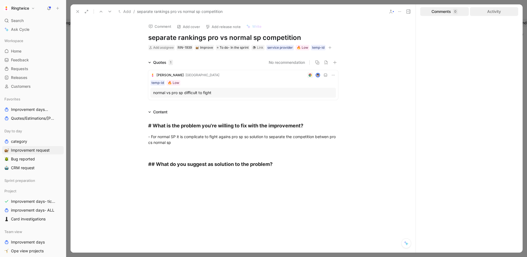
click at [502, 11] on div "Activity" at bounding box center [494, 11] width 49 height 9
click at [79, 12] on icon at bounding box center [78, 11] width 4 height 4
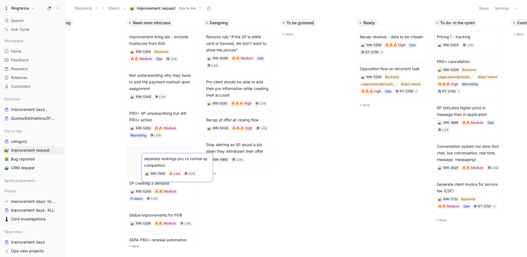
drag, startPoint x: 453, startPoint y: 178, endPoint x: 161, endPoint y: 157, distance: 293.3
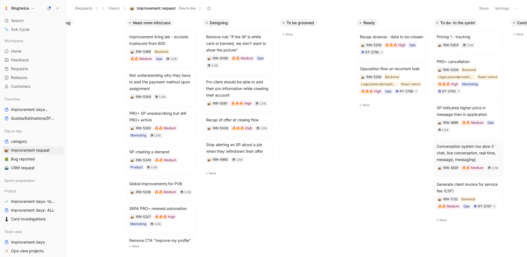
click at [483, 153] on span "Conversation system too slow (live chat, live conversation, real time, message,…" at bounding box center [469, 153] width 64 height 20
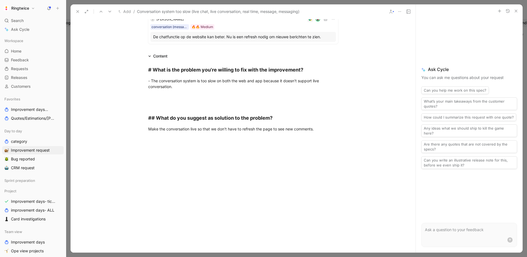
scroll to position [277, 0]
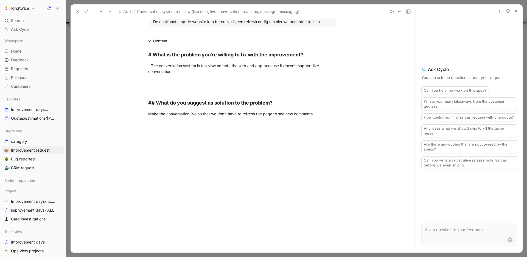
click at [515, 12] on use "button" at bounding box center [516, 11] width 2 height 2
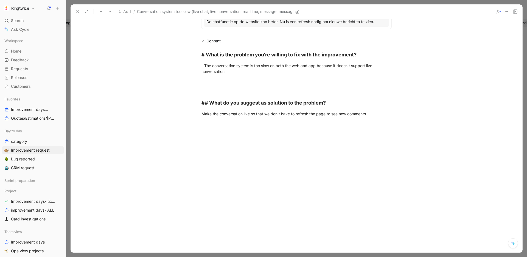
click at [513, 12] on button at bounding box center [516, 12] width 8 height 8
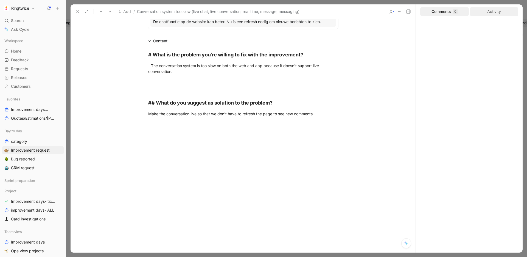
click at [504, 11] on div "Activity" at bounding box center [494, 11] width 49 height 9
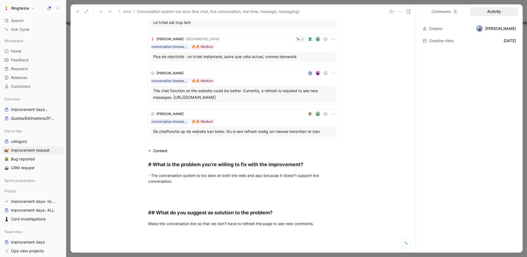
scroll to position [158, 0]
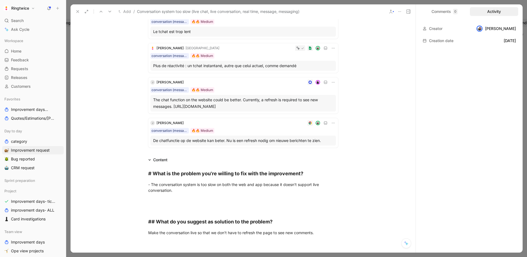
click at [79, 13] on icon at bounding box center [78, 11] width 4 height 4
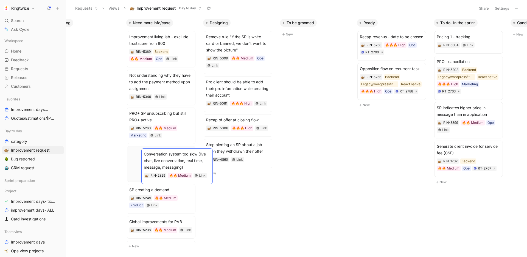
drag, startPoint x: 452, startPoint y: 150, endPoint x: 158, endPoint y: 158, distance: 293.5
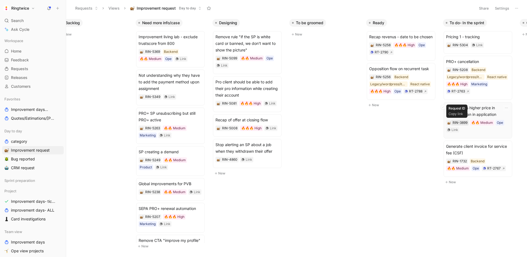
scroll to position [0, 26]
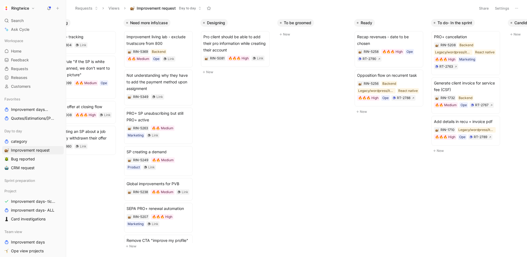
click at [26, 17] on div "Search ⌘ K" at bounding box center [33, 20] width 62 height 8
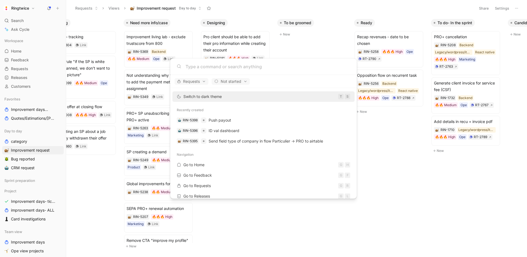
type input "Malheureusement il n’y a pas bcp de jobs disponibles pour le momen"
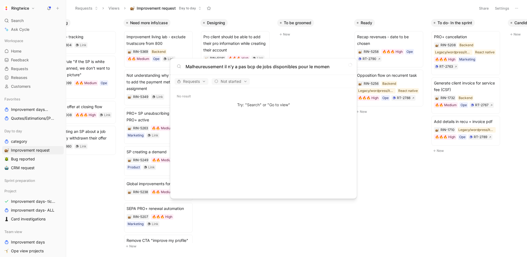
click at [205, 66] on input "Malheureusement il n’y a pas bcp de jobs disponibles pour le momen" at bounding box center [268, 66] width 165 height 7
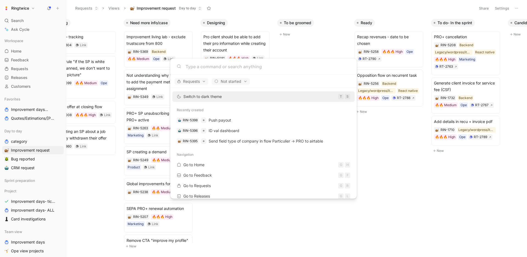
click at [392, 208] on body "Ringtwice Search ⌘ K Ask Cycle Workspace Home G then H Feedback G then F Reques…" at bounding box center [263, 128] width 527 height 257
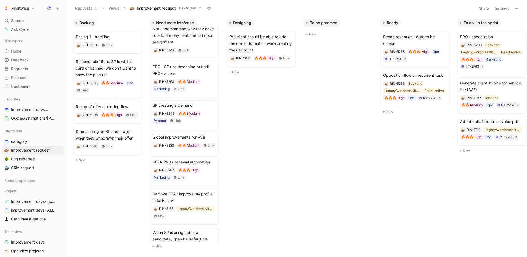
scroll to position [0, 0]
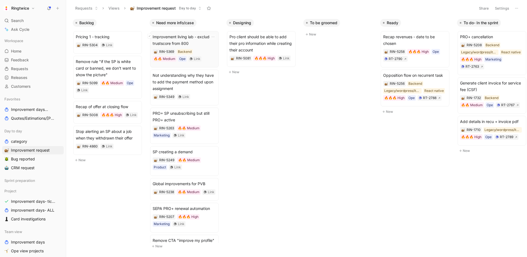
click at [151, 36] on button at bounding box center [150, 36] width 4 height 4
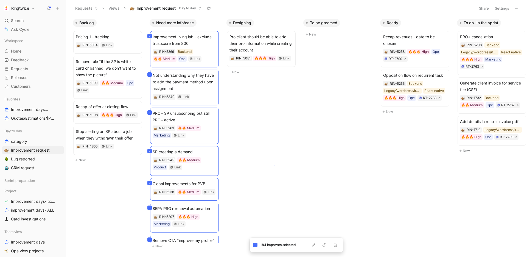
click at [274, 165] on body "Ringtwice Search ⌘ K Ask Cycle Workspace Home G then H Feedback G then F Reques…" at bounding box center [263, 128] width 527 height 257
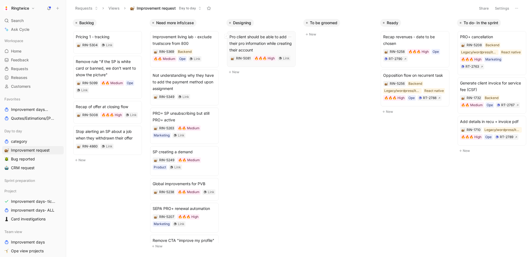
click at [263, 39] on span "Pro client should be able to add their pro information while creating their acc…" at bounding box center [262, 44] width 64 height 20
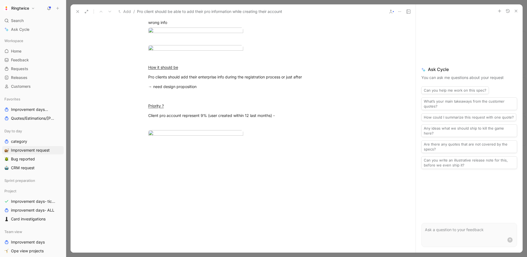
scroll to position [55, 0]
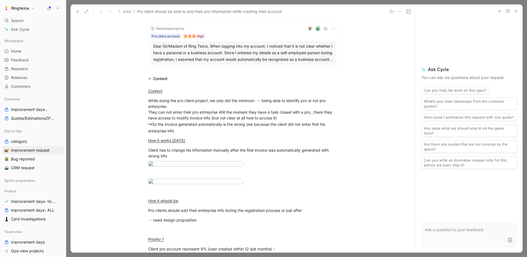
click at [518, 13] on icon "button" at bounding box center [516, 11] width 4 height 4
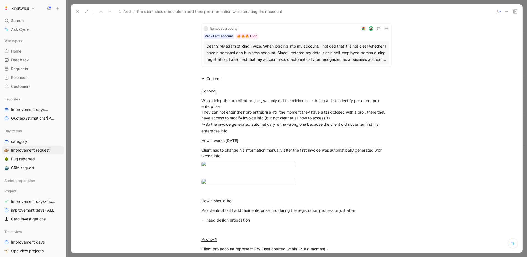
click at [517, 13] on icon at bounding box center [515, 11] width 4 height 4
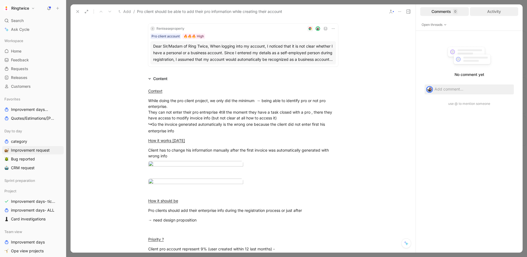
click at [507, 9] on div "Activity" at bounding box center [494, 11] width 49 height 9
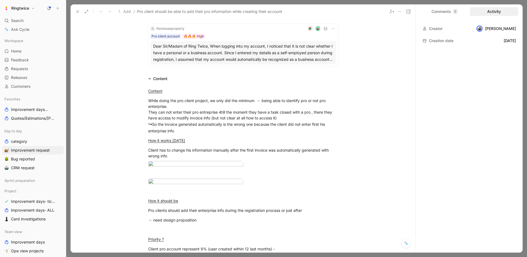
click at [79, 12] on icon at bounding box center [78, 11] width 4 height 4
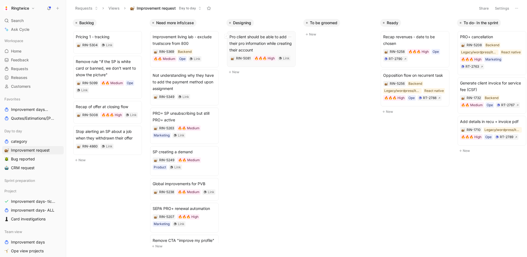
click at [252, 41] on span "Pro client should be able to add their pro information while creating their acc…" at bounding box center [262, 44] width 64 height 20
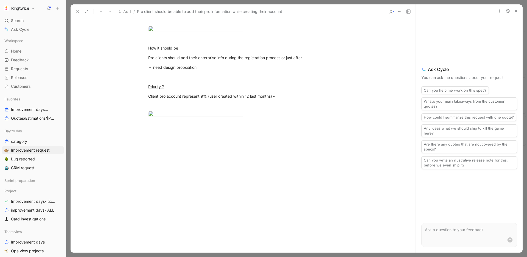
scroll to position [271, 0]
click at [76, 10] on icon at bounding box center [78, 11] width 4 height 4
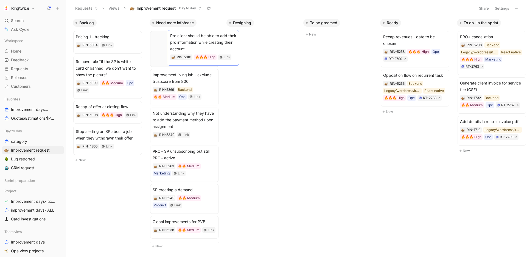
drag, startPoint x: 252, startPoint y: 41, endPoint x: 193, endPoint y: 40, distance: 59.6
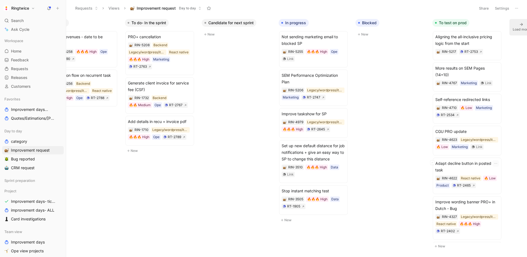
scroll to position [0, 333]
click at [314, 36] on span "Not sending marketing email to blocked SP" at bounding box center [313, 40] width 64 height 13
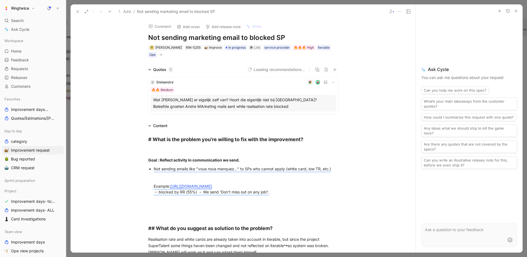
click at [517, 12] on icon "button" at bounding box center [516, 11] width 4 height 4
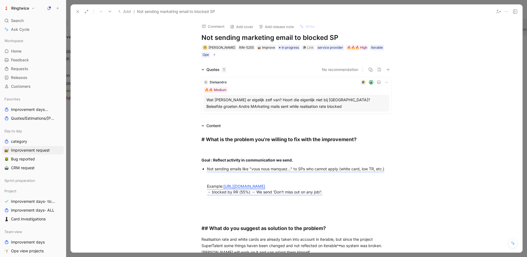
click at [517, 13] on icon at bounding box center [515, 11] width 4 height 4
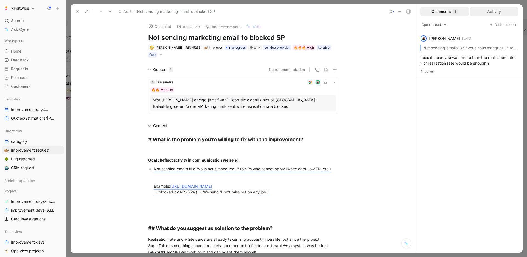
click at [502, 13] on div "Activity" at bounding box center [494, 11] width 49 height 9
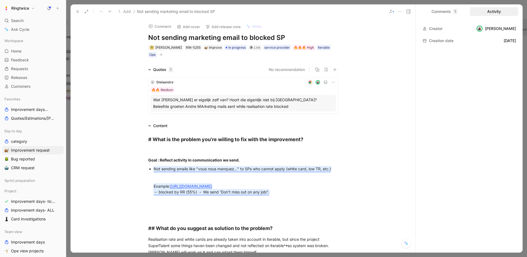
click at [233, 168] on mark "Not sending emails like "vous nous manquez..." to SPs who cannot apply (white c…" at bounding box center [242, 168] width 177 height 5
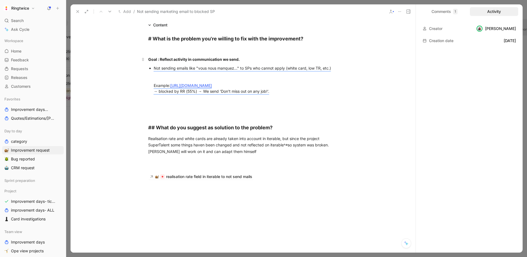
scroll to position [163, 0]
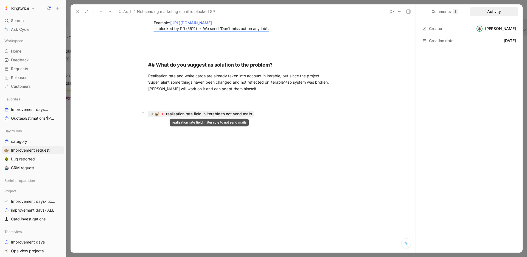
click at [224, 114] on div "realisation rate field in iterable to not send mails" at bounding box center [209, 113] width 86 height 7
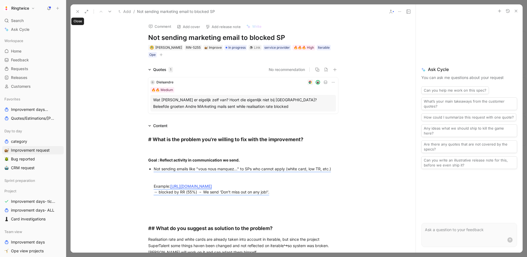
click at [76, 11] on icon at bounding box center [78, 11] width 4 height 4
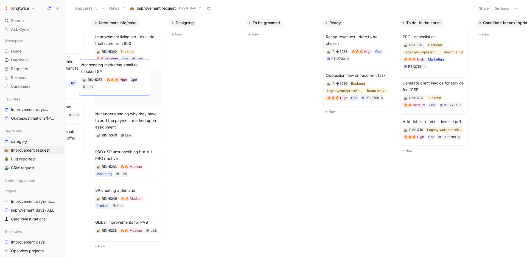
scroll to position [0, 47]
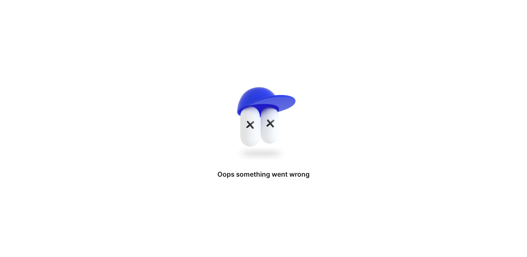
drag, startPoint x: 418, startPoint y: 37, endPoint x: 125, endPoint y: 62, distance: 293.9
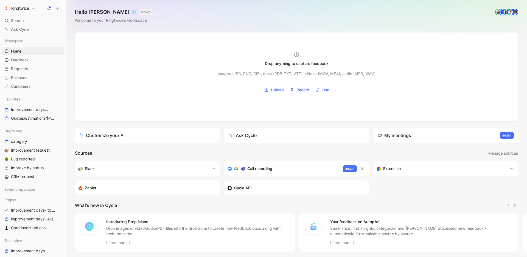
click at [19, 8] on h1 "Ringtwice" at bounding box center [20, 8] width 18 height 5
click at [18, 33] on div "Account settings" at bounding box center [38, 35] width 68 height 9
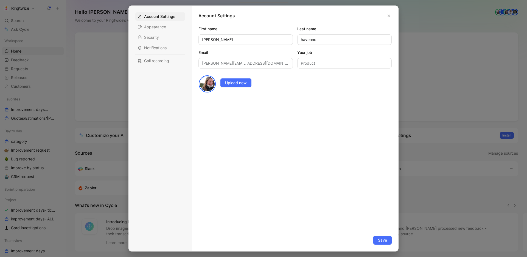
click at [32, 7] on div at bounding box center [263, 128] width 527 height 257
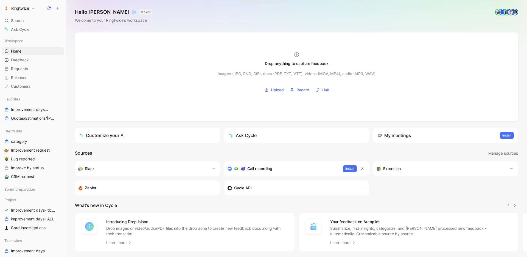
click at [28, 7] on h1 "Ringtwice" at bounding box center [20, 8] width 18 height 5
click at [25, 60] on div "Workspace settings G then S" at bounding box center [38, 56] width 68 height 9
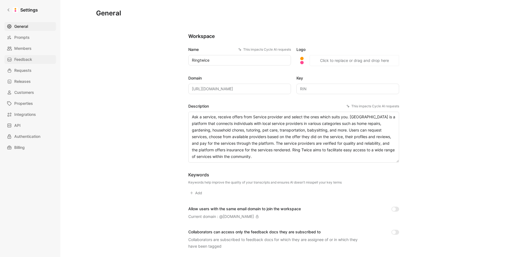
click at [26, 59] on span "Feedback" at bounding box center [23, 59] width 18 height 7
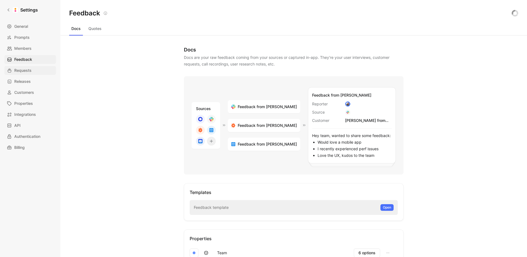
click at [26, 66] on link "Requests" at bounding box center [30, 70] width 52 height 9
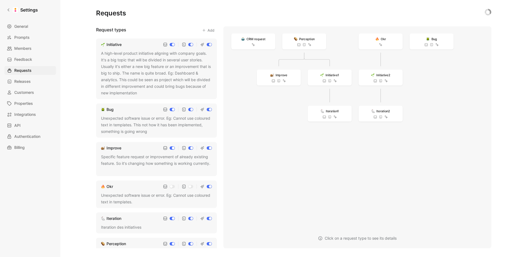
click at [112, 147] on div "Improve" at bounding box center [114, 147] width 15 height 7
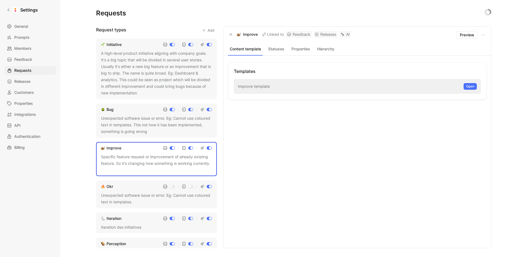
click at [279, 47] on button "Statuses" at bounding box center [276, 48] width 23 height 7
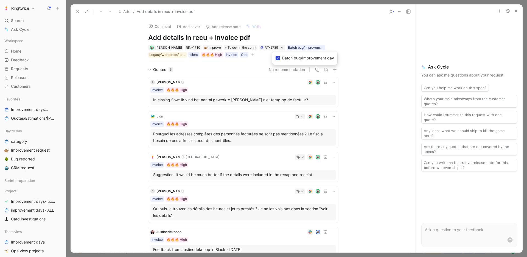
click at [277, 58] on icon at bounding box center [277, 57] width 3 height 3
click at [276, 55] on input "Batch bug/Improvement day" at bounding box center [276, 55] width 0 height 0
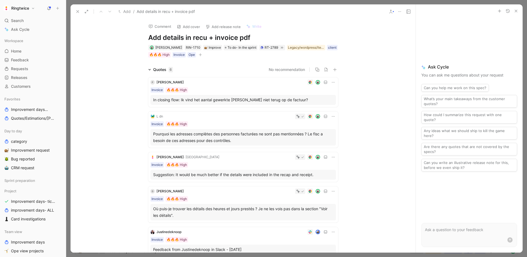
click at [79, 10] on icon at bounding box center [78, 11] width 4 height 4
click at [517, 12] on icon "button" at bounding box center [516, 11] width 4 height 4
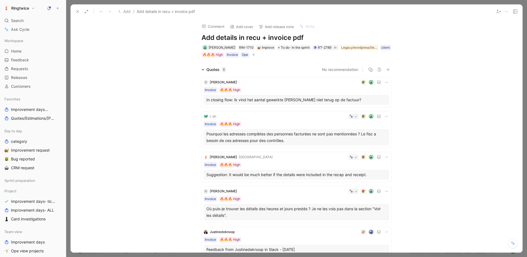
click at [78, 11] on use at bounding box center [78, 11] width 2 height 2
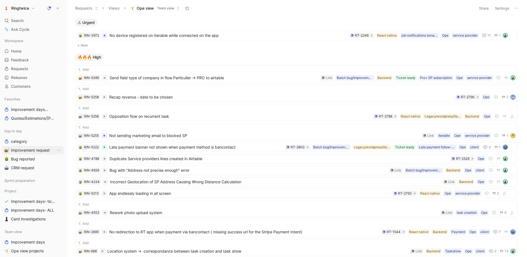
click at [29, 150] on span "Improvement request" at bounding box center [30, 149] width 39 height 5
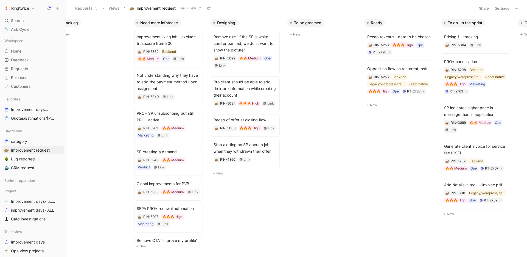
scroll to position [0, 32]
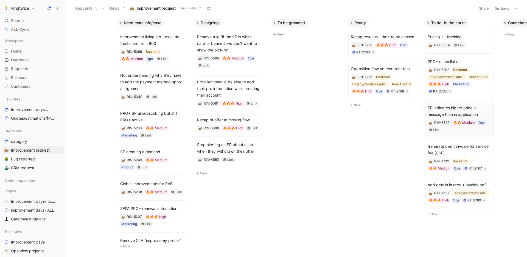
click at [469, 112] on span "SP indicates higher price in message than in application" at bounding box center [460, 110] width 64 height 13
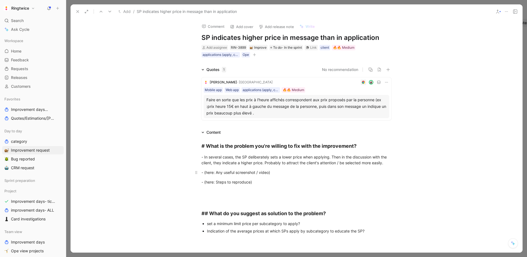
click at [304, 174] on div "- (here: Any useful screenshot / video)" at bounding box center [297, 172] width 190 height 6
click at [516, 10] on icon at bounding box center [515, 11] width 4 height 4
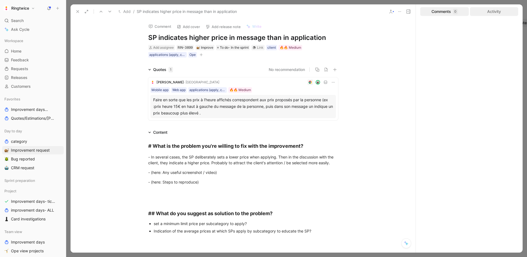
click at [508, 14] on div "Activity" at bounding box center [494, 11] width 49 height 9
click at [78, 11] on use at bounding box center [78, 11] width 2 height 2
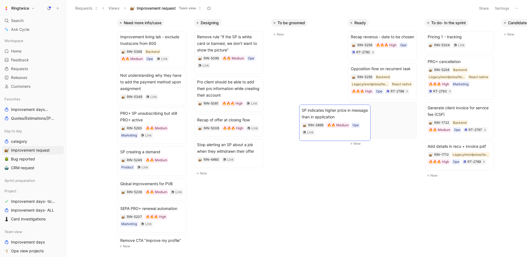
scroll to position [0, 14]
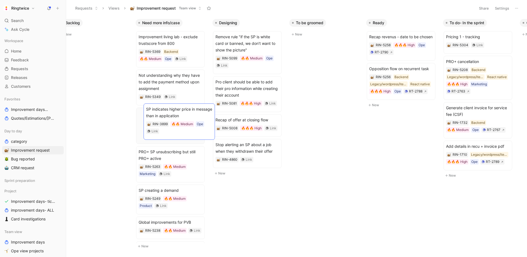
drag, startPoint x: 447, startPoint y: 108, endPoint x: 165, endPoint y: 110, distance: 282.1
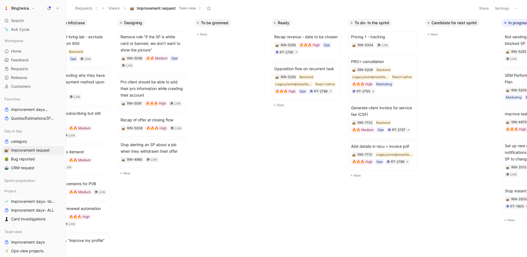
scroll to position [0, 110]
click at [302, 35] on span "Recap revenus - date to be chosen" at bounding box center [306, 37] width 64 height 7
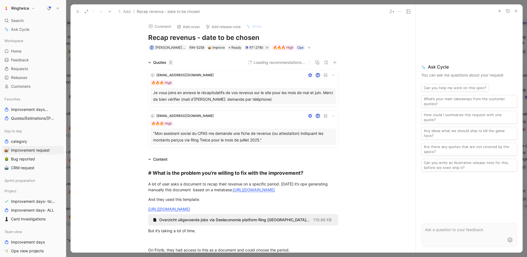
click at [193, 37] on h1 "Recap revenus - date to be chosen" at bounding box center [243, 37] width 190 height 9
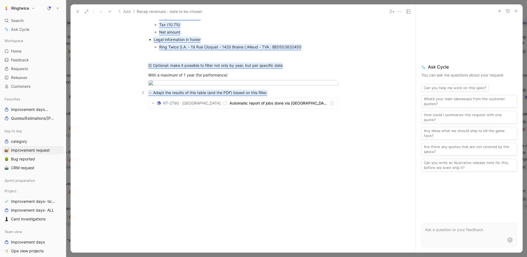
scroll to position [897, 0]
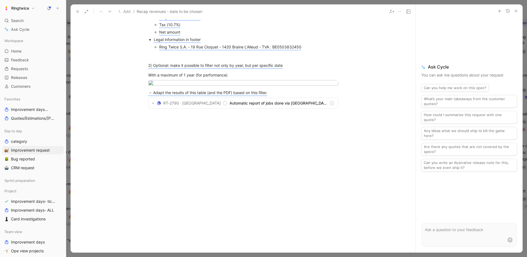
click at [77, 10] on icon at bounding box center [78, 11] width 4 height 4
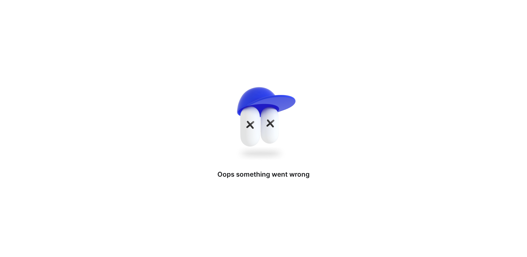
drag, startPoint x: 489, startPoint y: 34, endPoint x: 99, endPoint y: 52, distance: 391.3
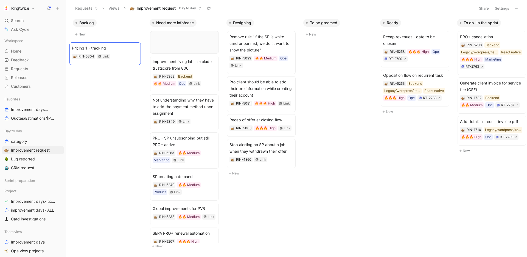
drag, startPoint x: 251, startPoint y: 35, endPoint x: 93, endPoint y: 46, distance: 158.0
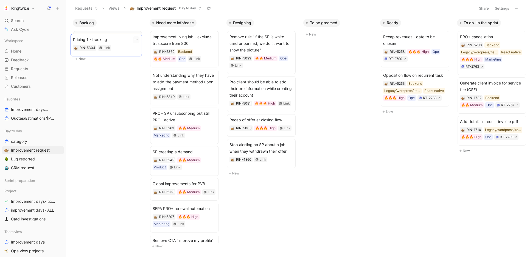
drag, startPoint x: 172, startPoint y: 36, endPoint x: 93, endPoint y: 37, distance: 79.7
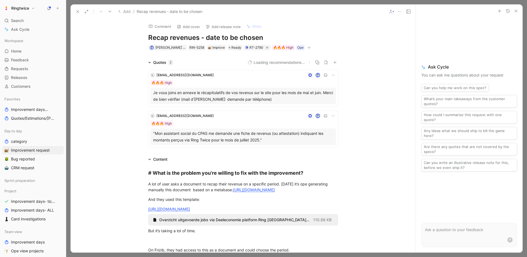
click at [79, 10] on use at bounding box center [78, 11] width 2 height 2
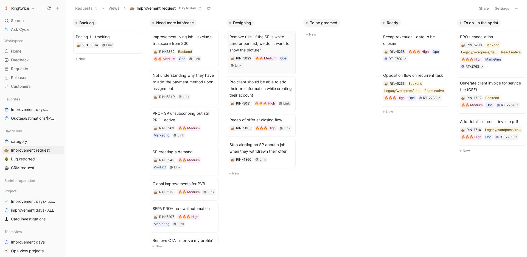
click at [283, 45] on span "Remove rule "if the SP is white card or banned, we don’t want to show the pictu…" at bounding box center [262, 44] width 64 height 20
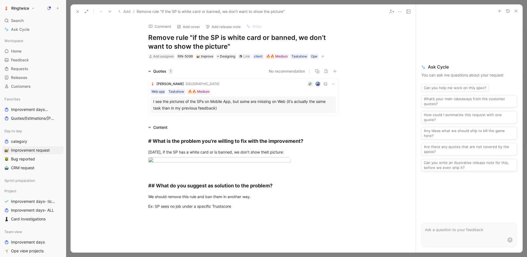
click at [77, 11] on use at bounding box center [78, 11] width 2 height 2
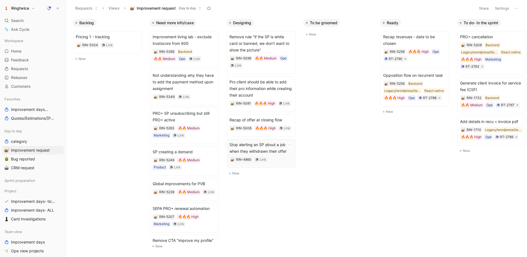
click at [248, 146] on span "Stop alerting an SP about a job when they withdrawn their offer" at bounding box center [262, 147] width 64 height 13
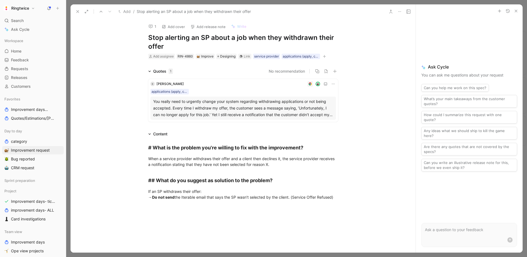
click at [78, 12] on icon at bounding box center [78, 11] width 4 height 4
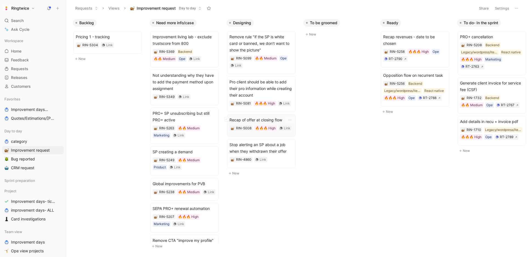
click at [241, 118] on span "Recap of offer at closing flow" at bounding box center [262, 119] width 64 height 7
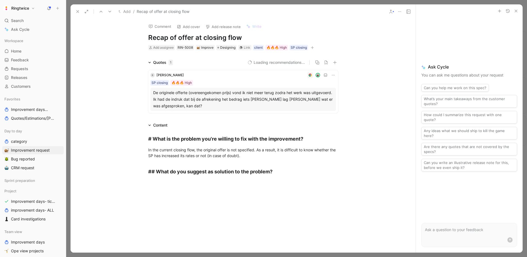
click at [77, 11] on icon at bounding box center [78, 11] width 4 height 4
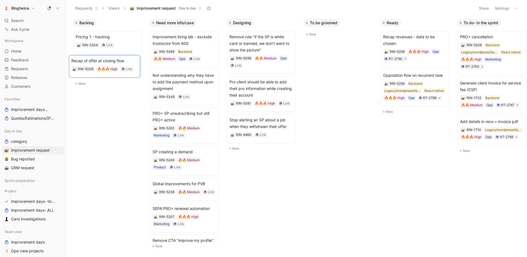
drag, startPoint x: 244, startPoint y: 119, endPoint x: 86, endPoint y: 60, distance: 168.9
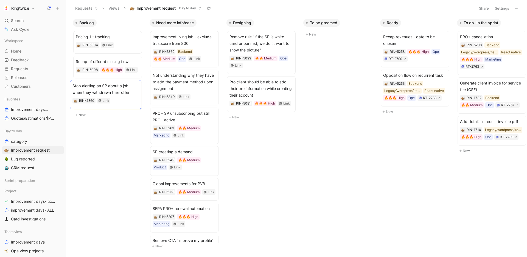
drag, startPoint x: 247, startPoint y: 122, endPoint x: 90, endPoint y: 87, distance: 161.2
click at [263, 35] on span "Remove rule "if the SP is white card or banned, we don’t want to show the pictu…" at bounding box center [262, 44] width 64 height 20
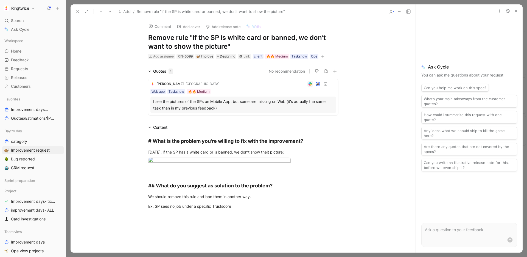
click at [77, 12] on icon at bounding box center [78, 11] width 4 height 4
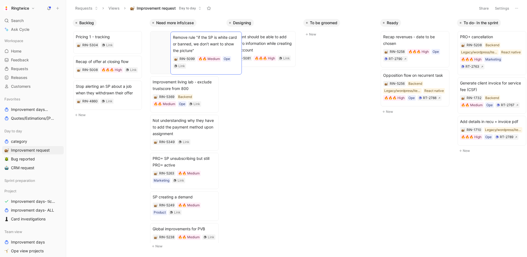
drag, startPoint x: 245, startPoint y: 43, endPoint x: 188, endPoint y: 43, distance: 56.6
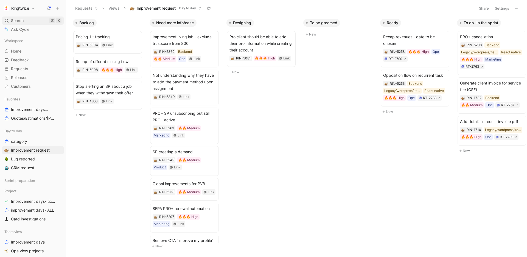
click at [20, 21] on span "Search" at bounding box center [17, 20] width 13 height 7
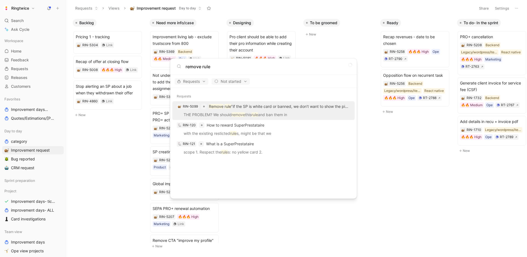
type input "remove rule"
click at [268, 108] on p "Remove rule "if the SP is white card or banned, we don’t want to show the pictu…" at bounding box center [279, 106] width 141 height 7
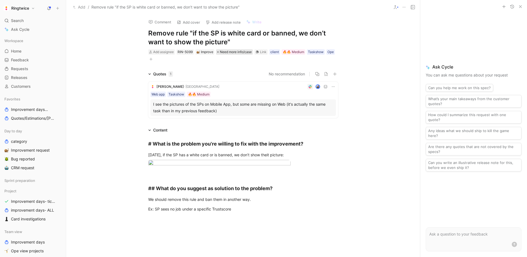
click at [236, 52] on span "Need more info/case" at bounding box center [236, 51] width 32 height 5
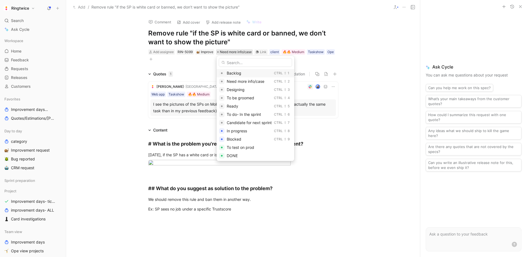
click at [235, 73] on span "Backlog" at bounding box center [234, 73] width 15 height 5
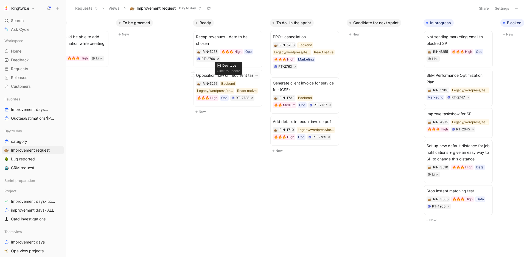
scroll to position [0, 187]
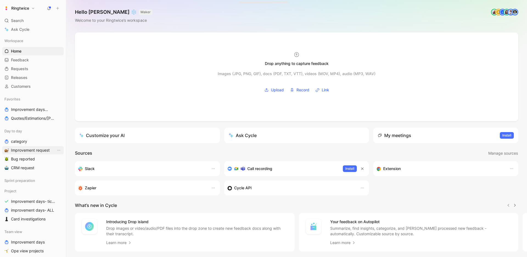
click at [21, 151] on span "Improvement request" at bounding box center [30, 149] width 39 height 5
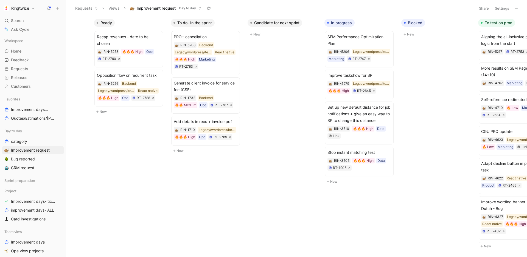
scroll to position [0, 343]
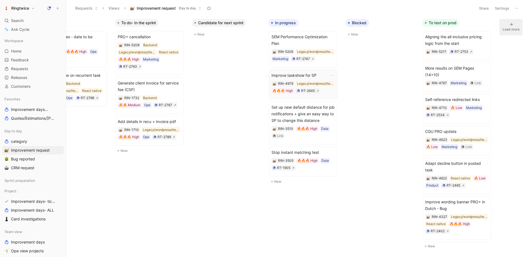
click at [315, 72] on span "Improve taskshow for SP" at bounding box center [304, 75] width 64 height 7
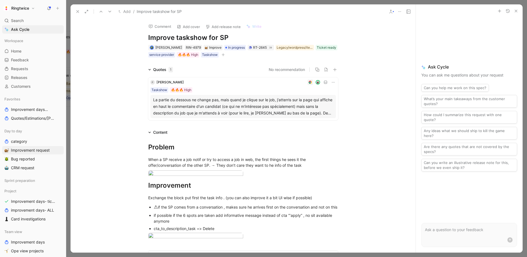
click at [515, 12] on icon "button" at bounding box center [516, 11] width 4 height 4
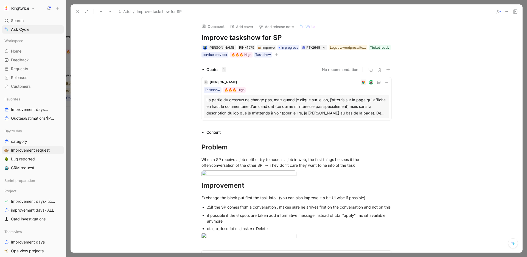
click at [516, 13] on icon at bounding box center [515, 11] width 4 height 4
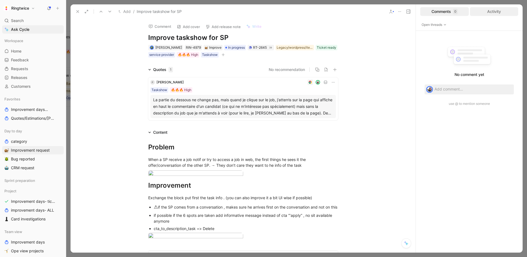
click at [501, 7] on div "Activity" at bounding box center [494, 11] width 49 height 9
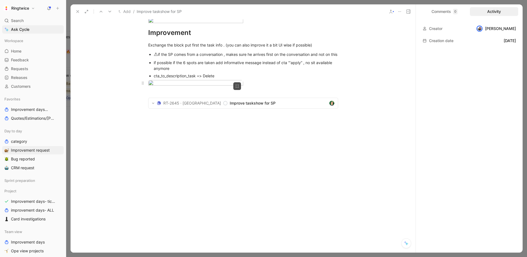
scroll to position [440, 0]
click at [247, 99] on section "RT-2645 · Ring Twice Improve taskshow for SP" at bounding box center [244, 103] width 190 height 10
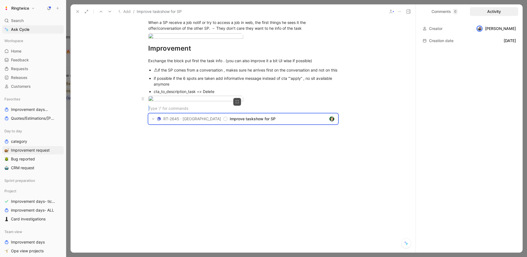
scroll to position [0, 0]
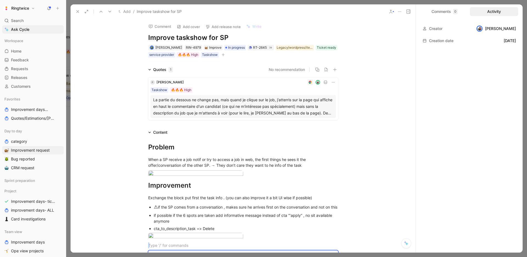
click at [80, 10] on icon at bounding box center [78, 11] width 4 height 4
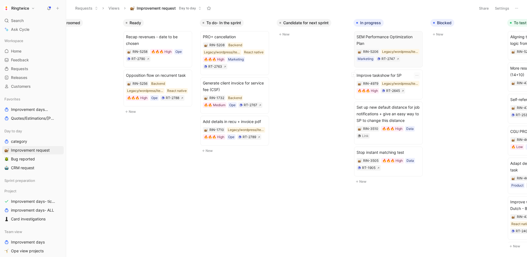
scroll to position [0, 256]
click at [392, 35] on span "SEM Performance Optimization Plan" at bounding box center [390, 40] width 64 height 13
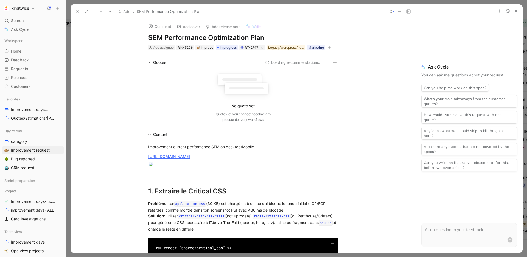
drag, startPoint x: 77, startPoint y: 12, endPoint x: 81, endPoint y: 12, distance: 4.2
click at [77, 12] on icon at bounding box center [78, 11] width 4 height 4
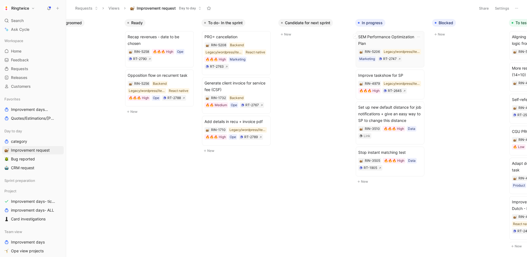
click at [402, 36] on span "SEM Performance Optimization Plan" at bounding box center [390, 40] width 64 height 13
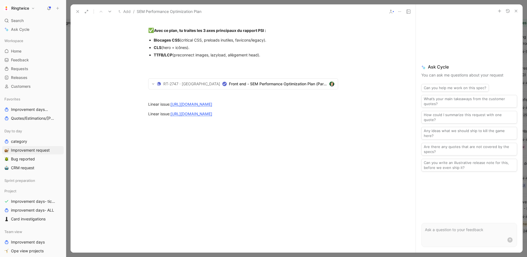
scroll to position [1532, 0]
click at [291, 80] on span "Front end - SEM Performance Optimization Plan (Part #1)" at bounding box center [278, 83] width 98 height 7
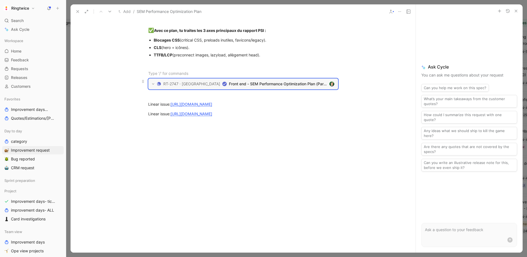
click at [296, 80] on span "Front end - SEM Performance Optimization Plan (Part #1)" at bounding box center [278, 83] width 98 height 7
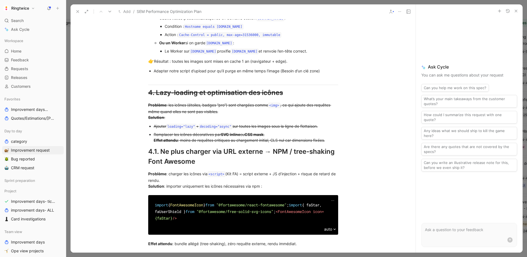
scroll to position [0, 0]
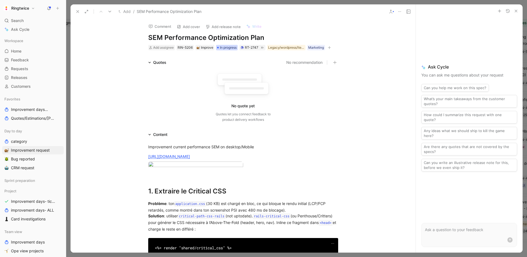
click at [229, 45] on span "In progress" at bounding box center [228, 47] width 17 height 5
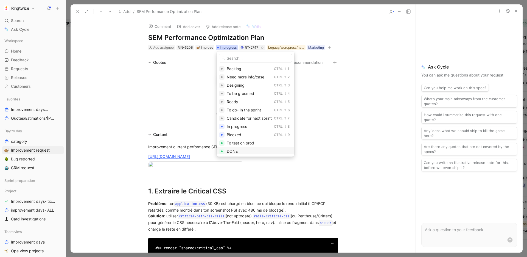
click at [239, 149] on div "DONE" at bounding box center [259, 151] width 65 height 7
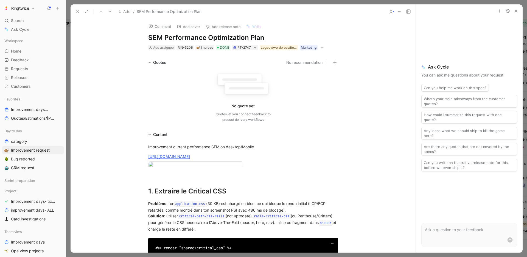
click at [76, 10] on icon at bounding box center [78, 11] width 4 height 4
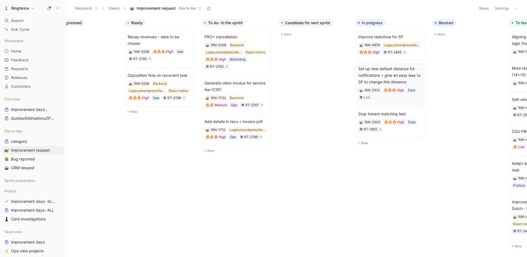
click at [406, 78] on span "Set up new default distance for job notifications + give an easy way to SP to c…" at bounding box center [390, 75] width 64 height 20
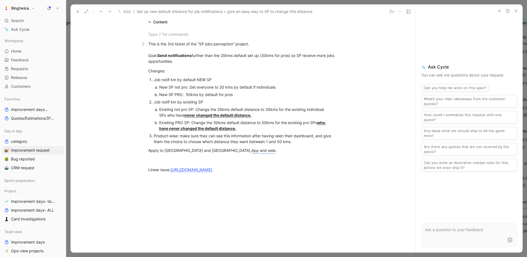
scroll to position [118, 0]
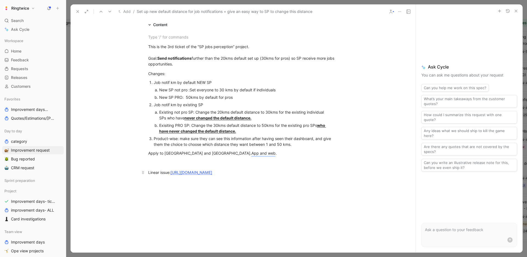
click at [212, 171] on link "[URL][DOMAIN_NAME]" at bounding box center [192, 172] width 42 height 5
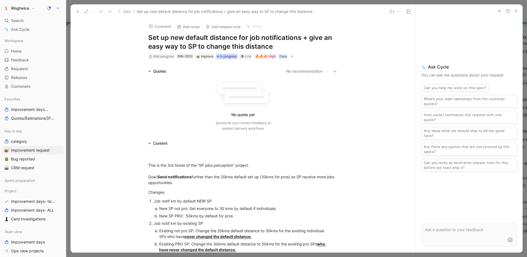
click at [235, 55] on span "In progress" at bounding box center [228, 56] width 17 height 5
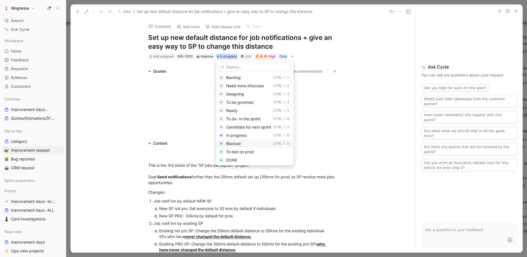
scroll to position [18, 0]
click at [238, 158] on span "Canceled" at bounding box center [234, 158] width 17 height 5
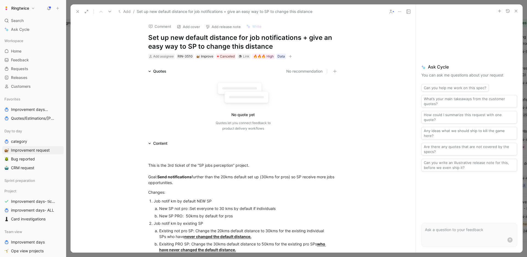
click at [79, 9] on icon at bounding box center [78, 11] width 4 height 4
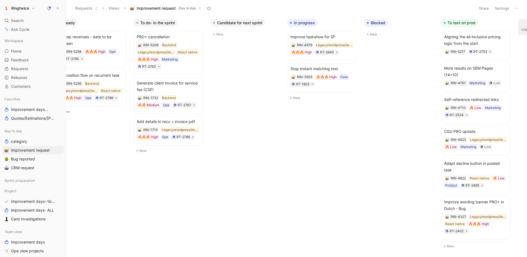
scroll to position [0, 343]
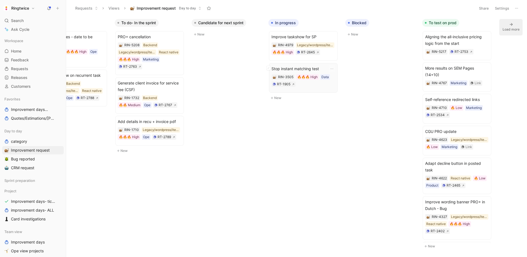
click at [319, 87] on div "Stop instant matching test RIN-3505 🔥🔥🔥 High Data RT-1905" at bounding box center [304, 77] width 64 height 25
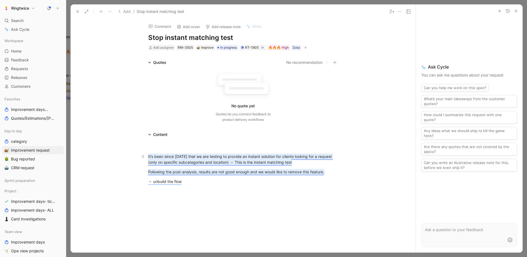
click at [243, 162] on mark "It’s been since [DATE] that we are testing to provide an instant solution for c…" at bounding box center [240, 159] width 185 height 10
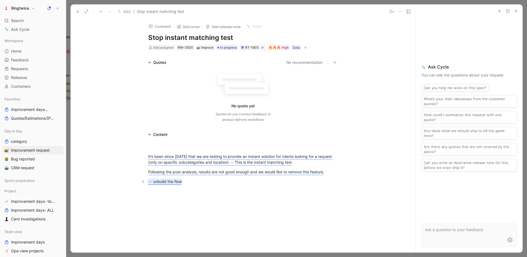
click at [165, 181] on mark "→ unbuild the flow" at bounding box center [165, 181] width 34 height 5
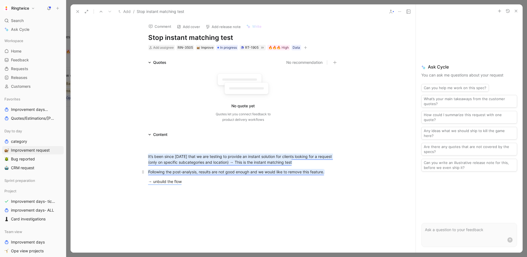
click at [225, 171] on mark "Following the post-analysis, results are not good enough and we would like to r…" at bounding box center [236, 171] width 176 height 5
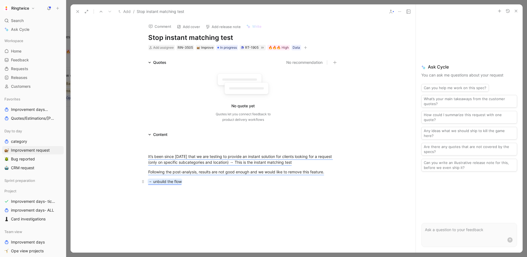
click at [155, 180] on mark "→ unbuild the flow" at bounding box center [165, 181] width 34 height 5
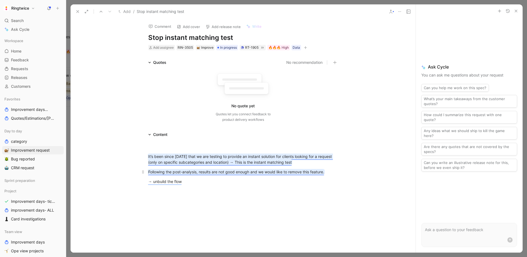
click at [215, 171] on mark "Following the post-analysis, results are not good enough and we would like to r…" at bounding box center [236, 171] width 176 height 5
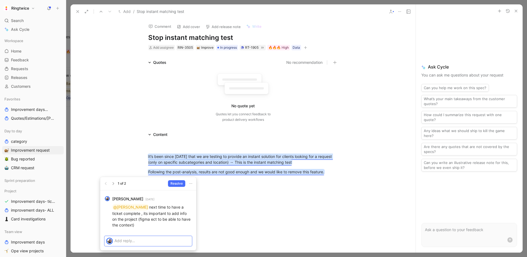
click at [134, 240] on p at bounding box center [153, 240] width 76 height 6
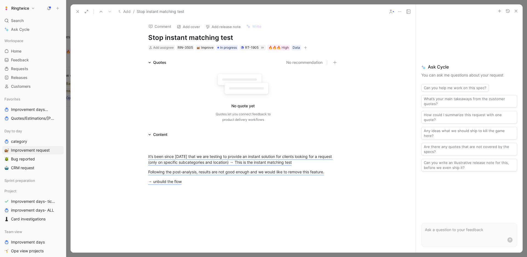
click at [34, 9] on button "Ringtwice" at bounding box center [19, 8] width 34 height 8
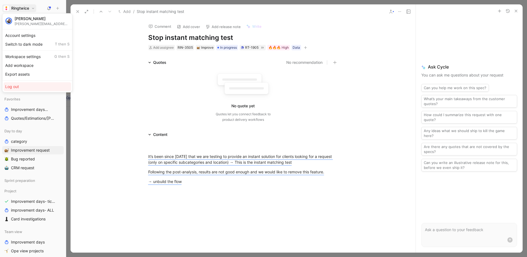
click at [27, 84] on div "Log out" at bounding box center [38, 86] width 68 height 9
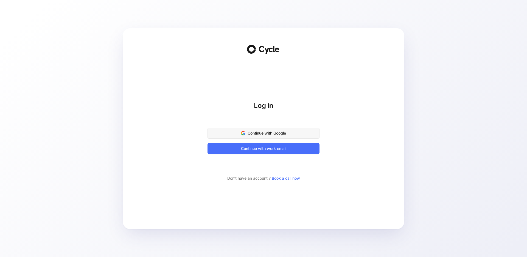
click at [286, 133] on span "Continue with Google" at bounding box center [264, 133] width 98 height 7
